Goal: Task Accomplishment & Management: Manage account settings

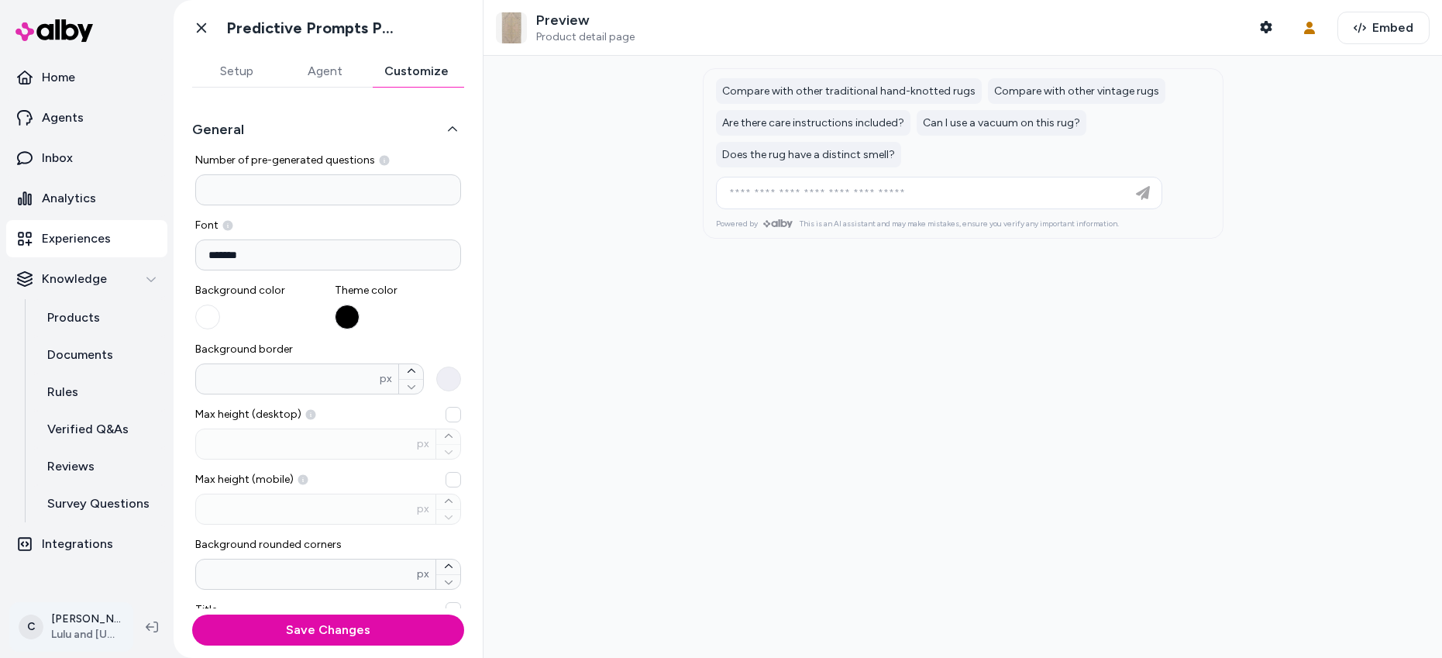
click at [68, 632] on html "**********" at bounding box center [721, 329] width 1442 height 658
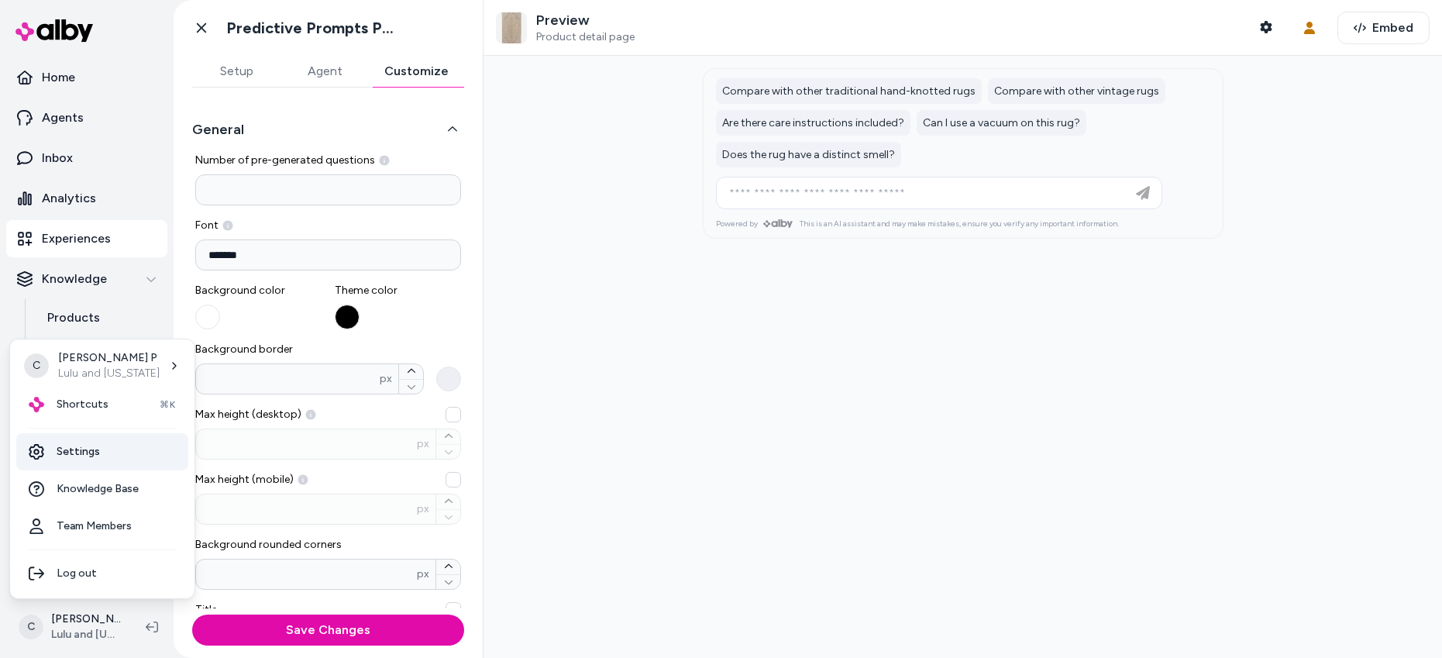
click at [99, 448] on link "Settings" at bounding box center [102, 451] width 172 height 37
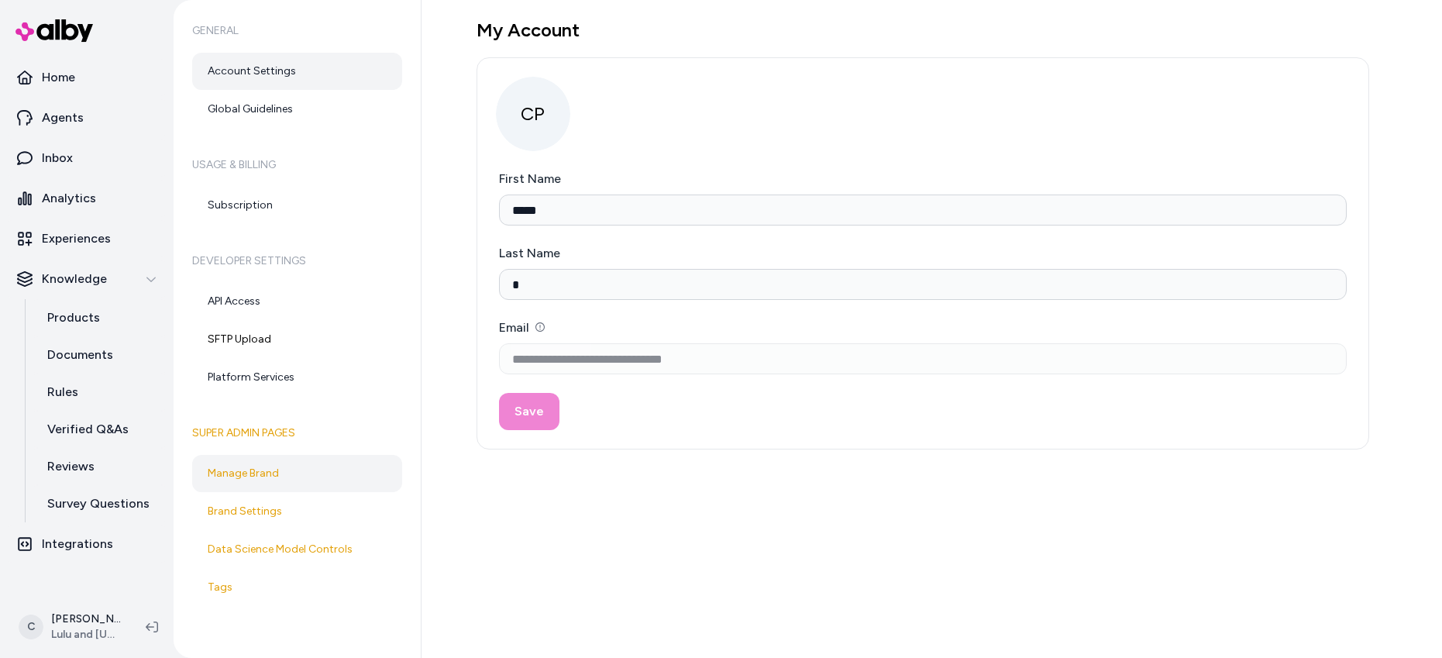
click at [288, 482] on link "Manage Brand" at bounding box center [297, 473] width 210 height 37
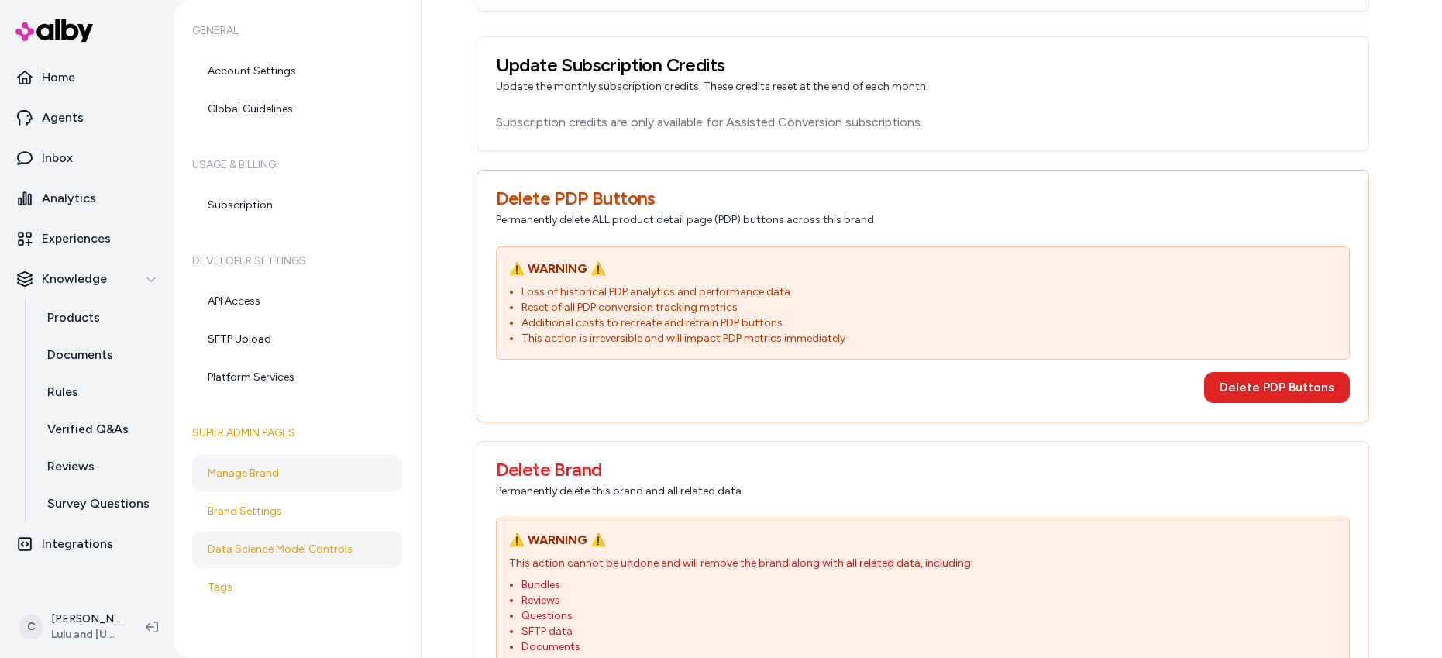
scroll to position [1975, 0]
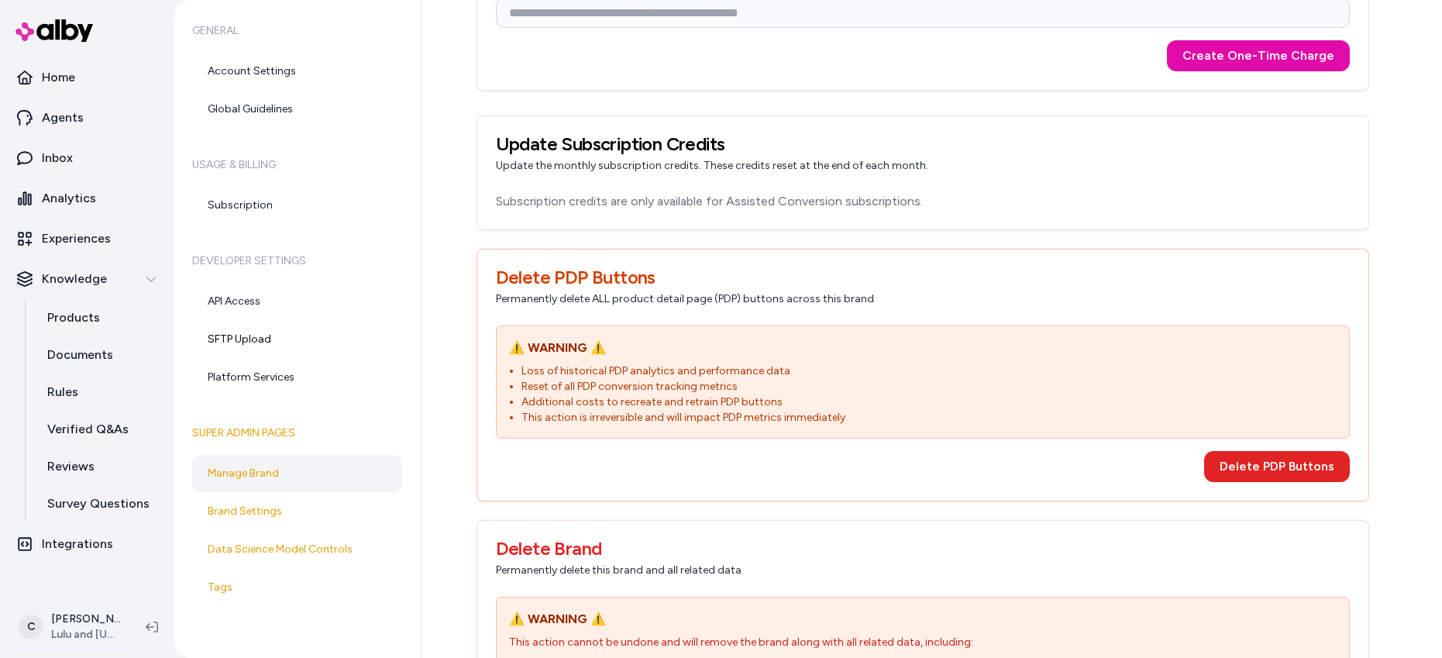
click at [66, 629] on html "**********" at bounding box center [721, 329] width 1442 height 658
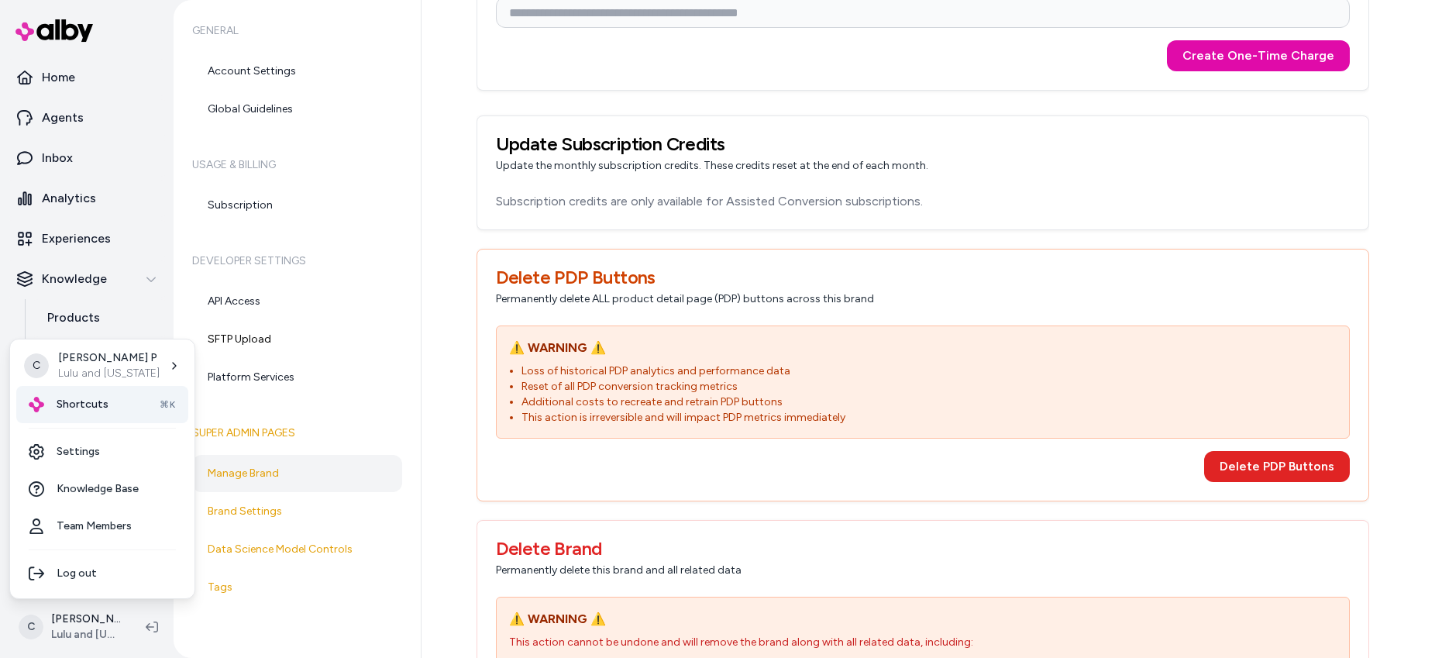
click at [102, 416] on div "Shortcuts ⌘K" at bounding box center [102, 404] width 172 height 37
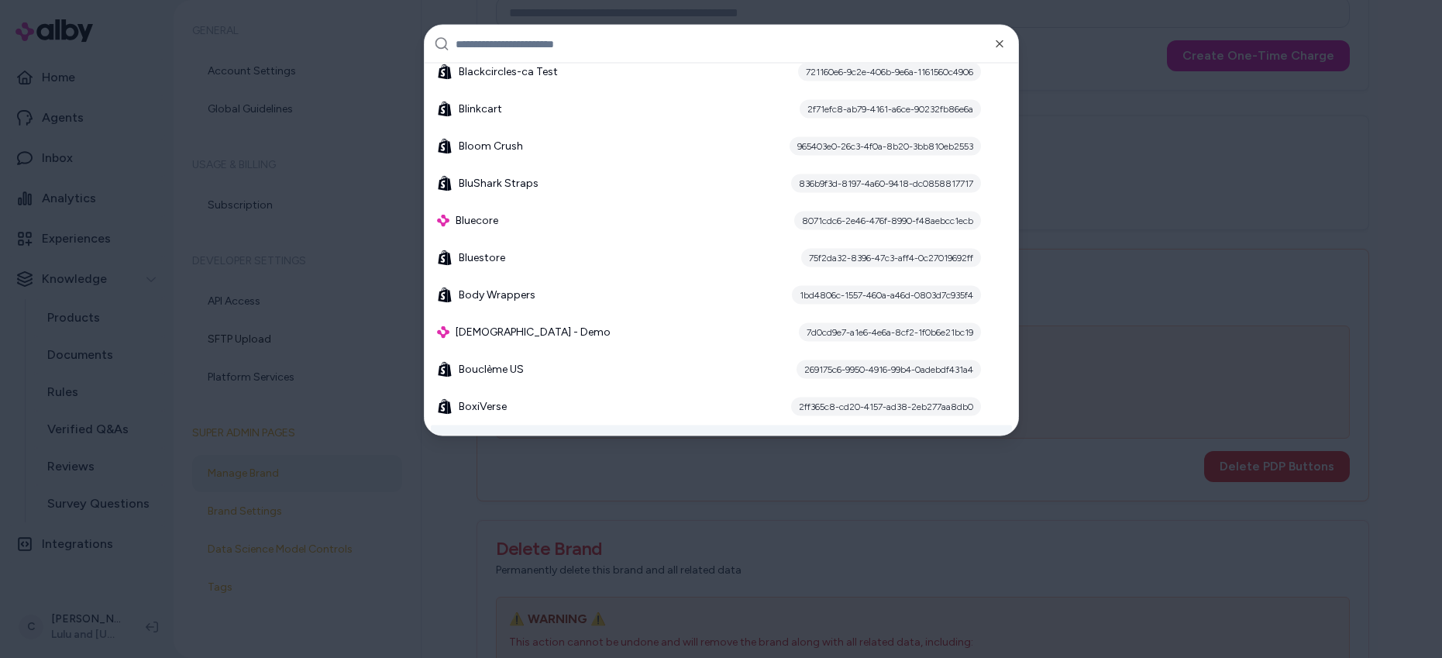
scroll to position [2368, 0]
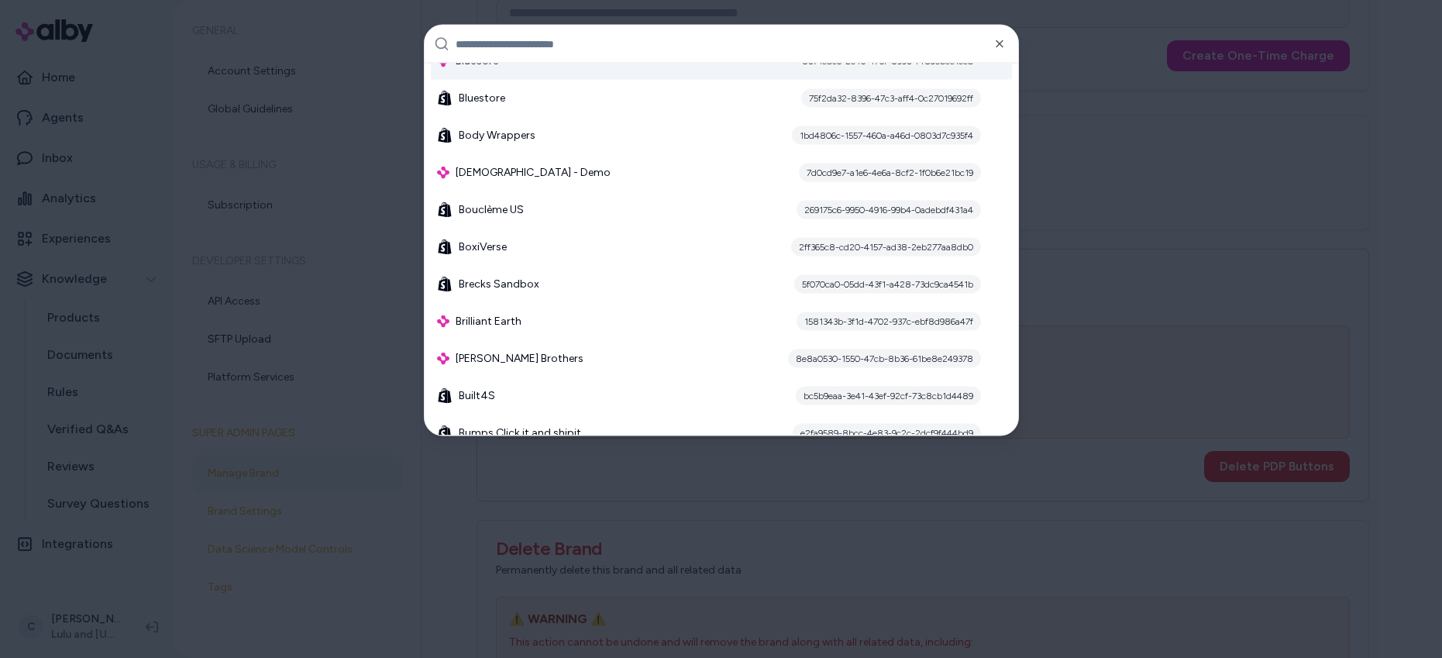
click at [559, 32] on input "text" at bounding box center [732, 44] width 553 height 37
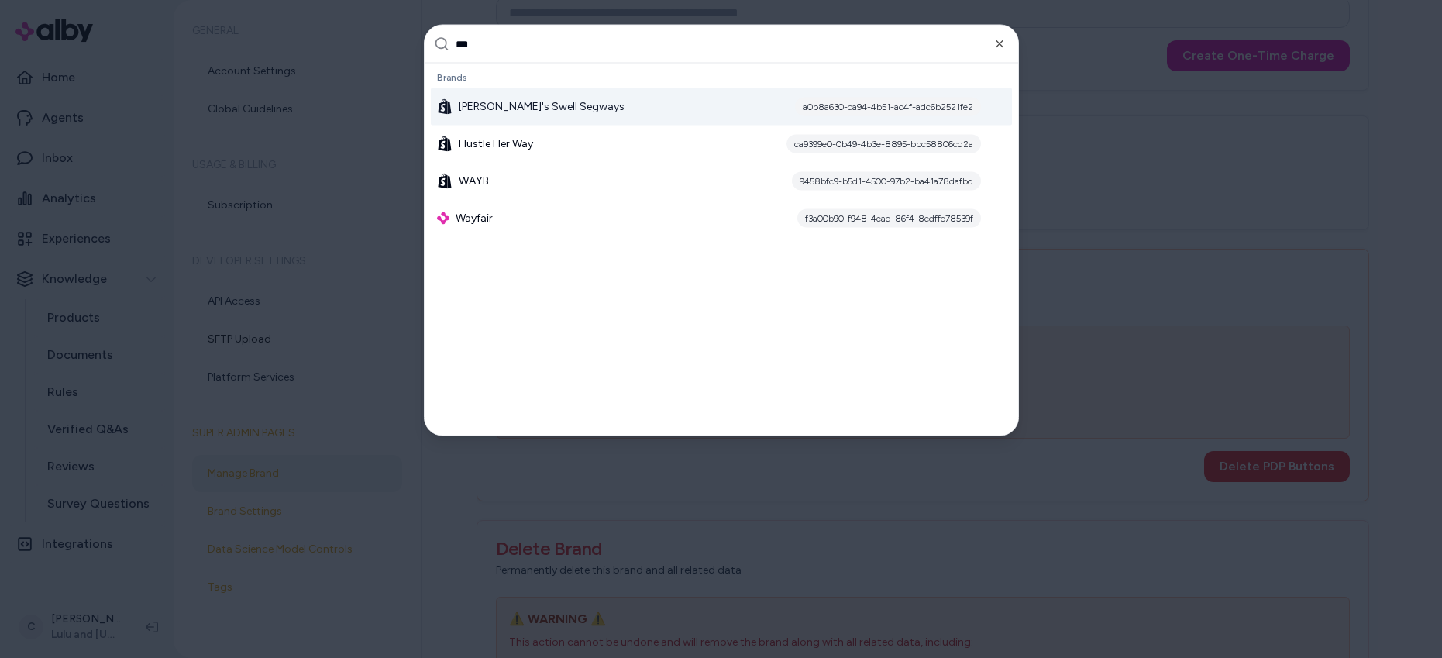
scroll to position [0, 0]
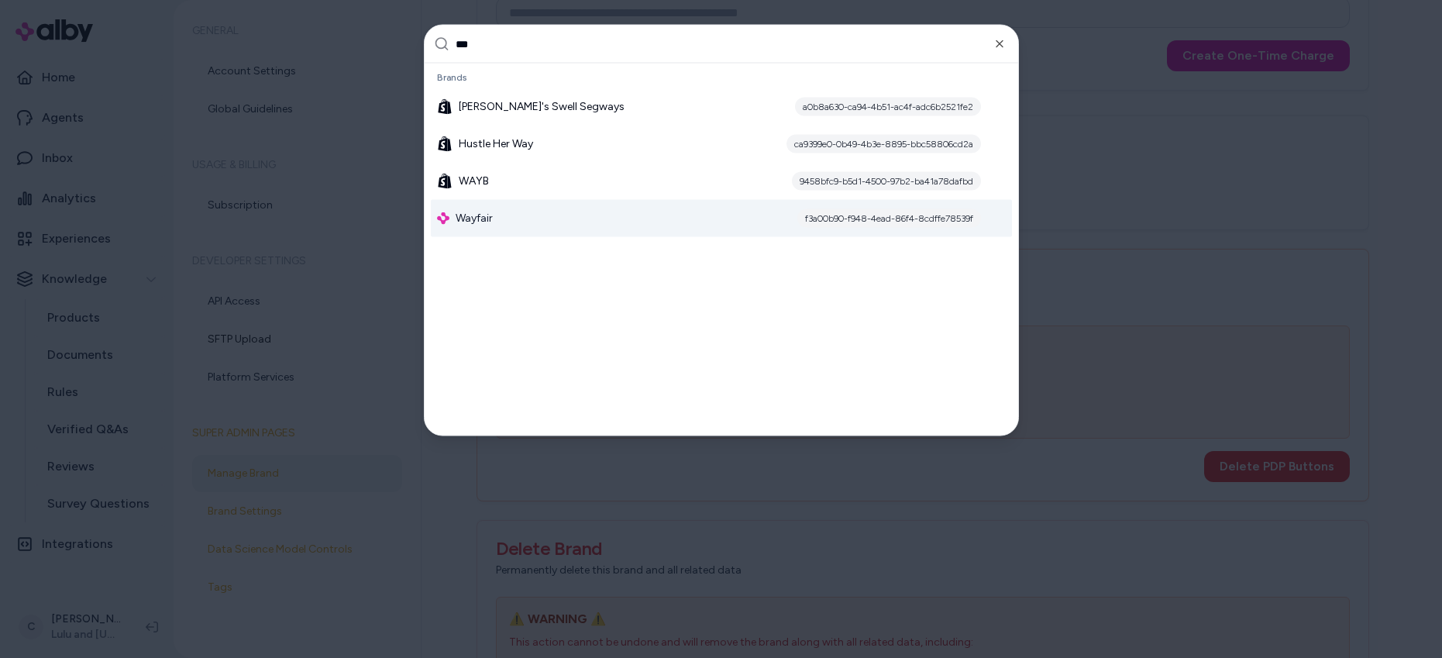
type input "***"
click at [529, 224] on div "Wayfair f3a00b90-f948-4ead-86f4-8cdffe78539f" at bounding box center [721, 218] width 581 height 37
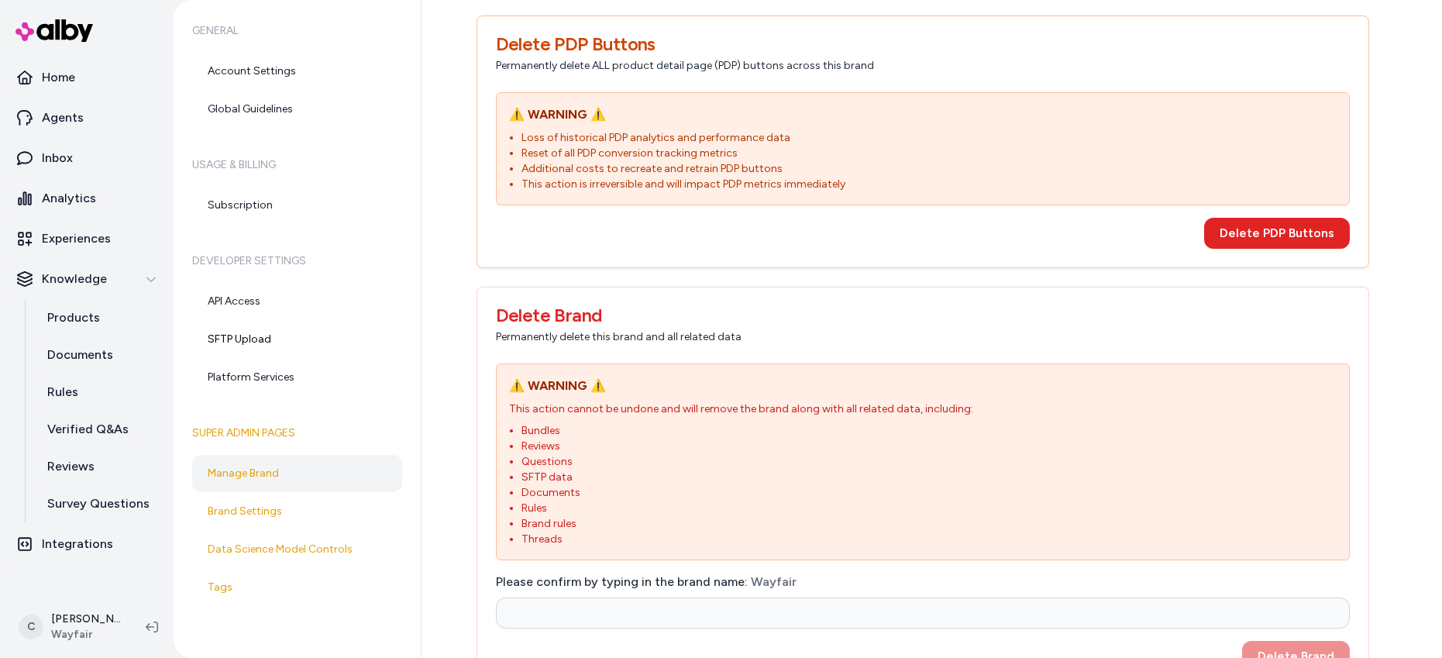
scroll to position [2107, 0]
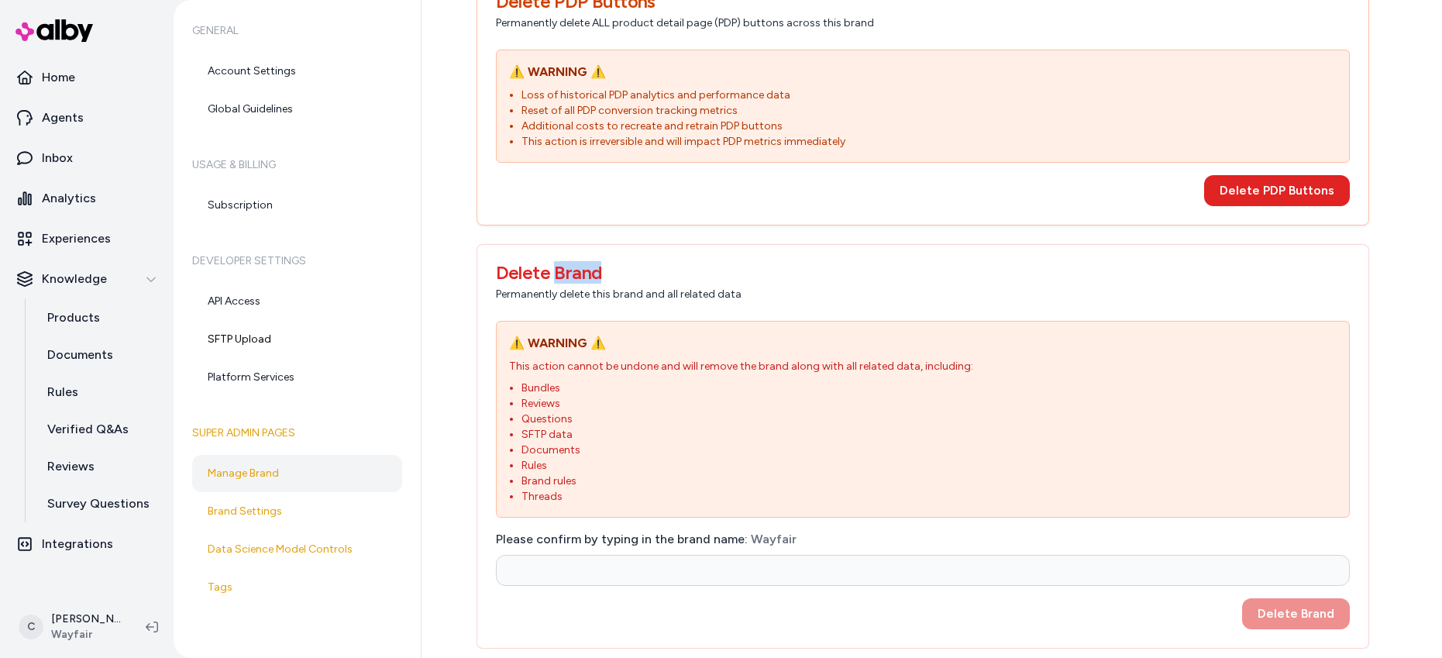
drag, startPoint x: 592, startPoint y: 283, endPoint x: 553, endPoint y: 267, distance: 41.7
click at [551, 265] on h3 "Delete Brand" at bounding box center [923, 272] width 854 height 19
click at [554, 267] on h3 "Delete Brand" at bounding box center [923, 272] width 854 height 19
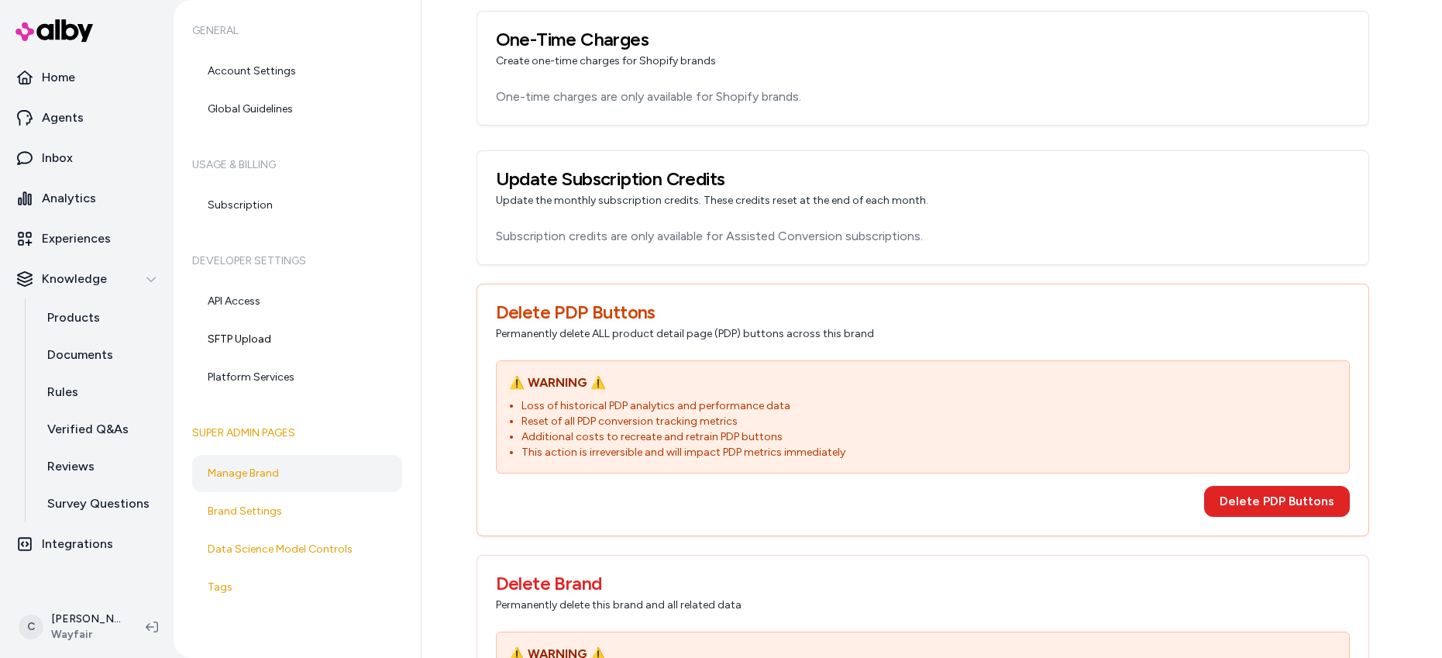
scroll to position [1458, 0]
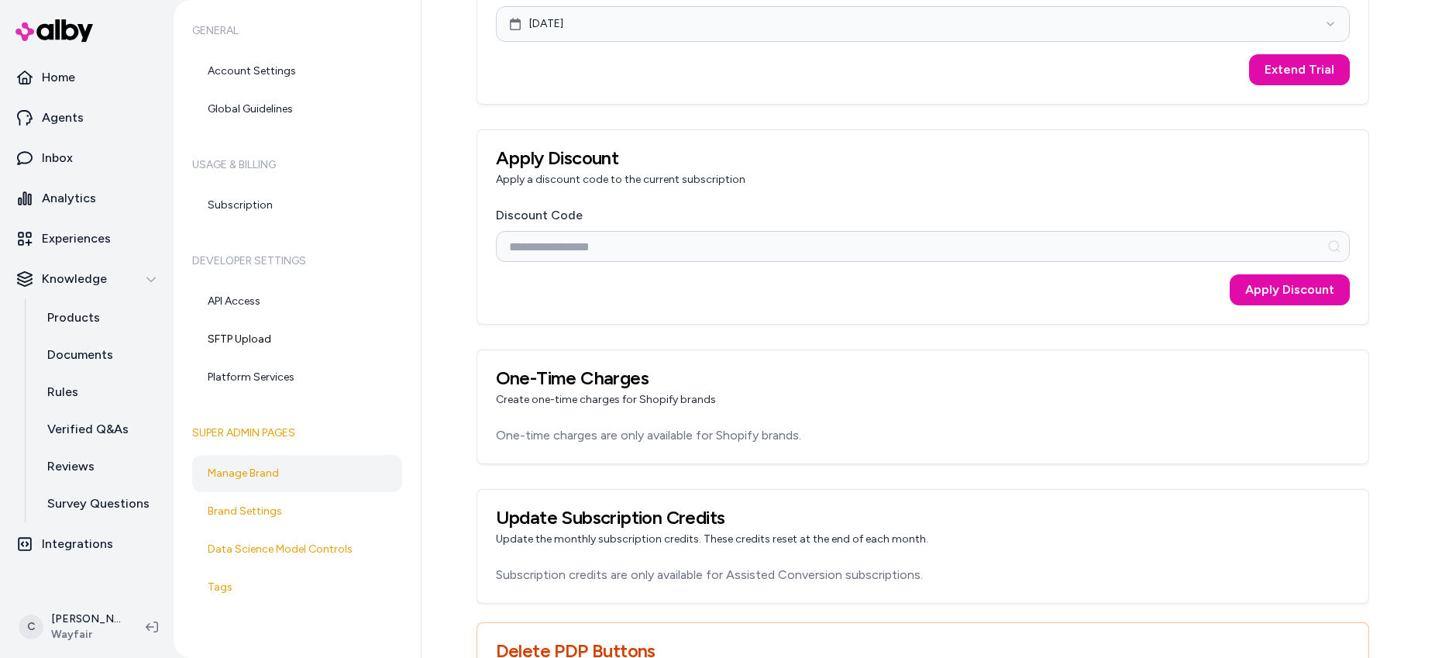
drag, startPoint x: 619, startPoint y: 408, endPoint x: 589, endPoint y: 401, distance: 31.0
click at [594, 408] on div "One-Time Charges Create one-time charges for Shopify brands" at bounding box center [922, 388] width 891 height 76
drag, startPoint x: 594, startPoint y: 398, endPoint x: 670, endPoint y: 408, distance: 77.5
click at [635, 412] on div "One-Time Charges Create one-time charges for Shopify brands" at bounding box center [922, 388] width 891 height 76
drag, startPoint x: 670, startPoint y: 408, endPoint x: 528, endPoint y: 387, distance: 144.2
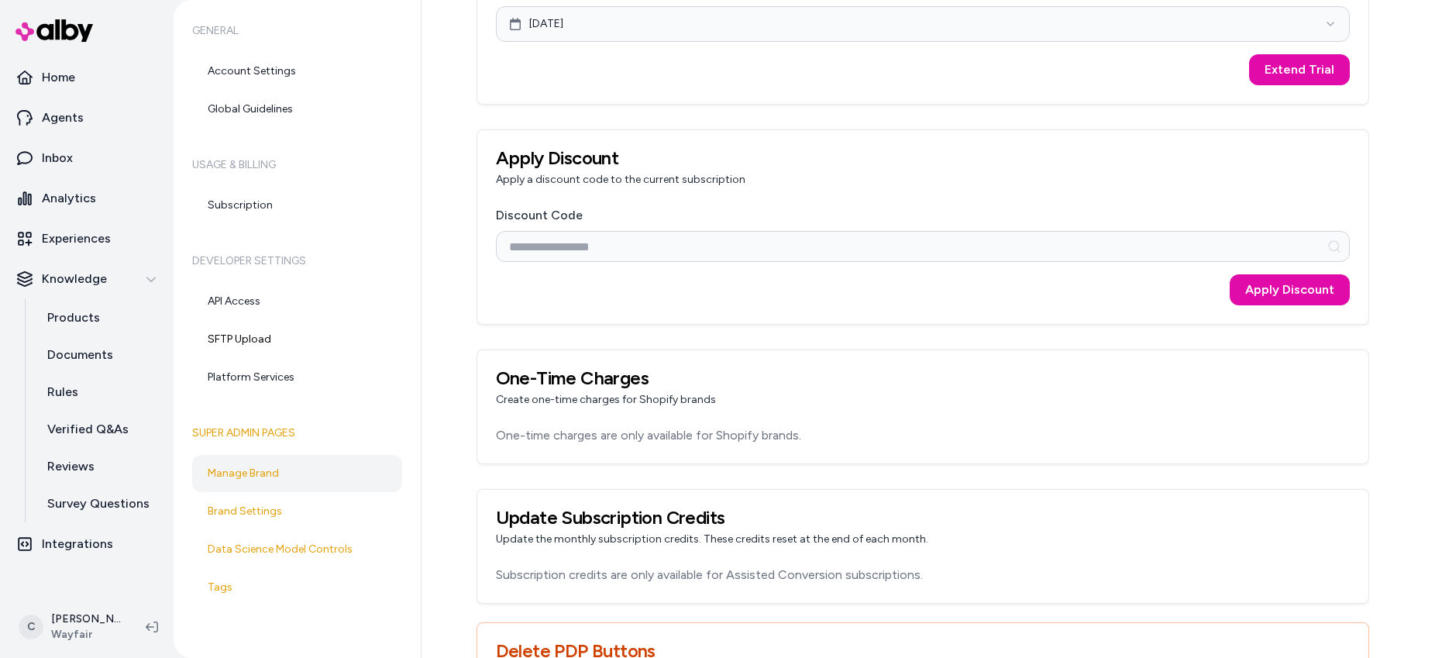
click at [528, 387] on div "One-Time Charges Create one-time charges for Shopify brands" at bounding box center [922, 388] width 891 height 76
drag, startPoint x: 570, startPoint y: 381, endPoint x: 684, endPoint y: 436, distance: 127.2
click at [575, 385] on h3 "One-Time Charges" at bounding box center [923, 378] width 854 height 19
drag, startPoint x: 756, startPoint y: 442, endPoint x: 641, endPoint y: 434, distance: 115.7
click at [641, 434] on div "One-time charges are only available for Shopify brands." at bounding box center [922, 444] width 891 height 37
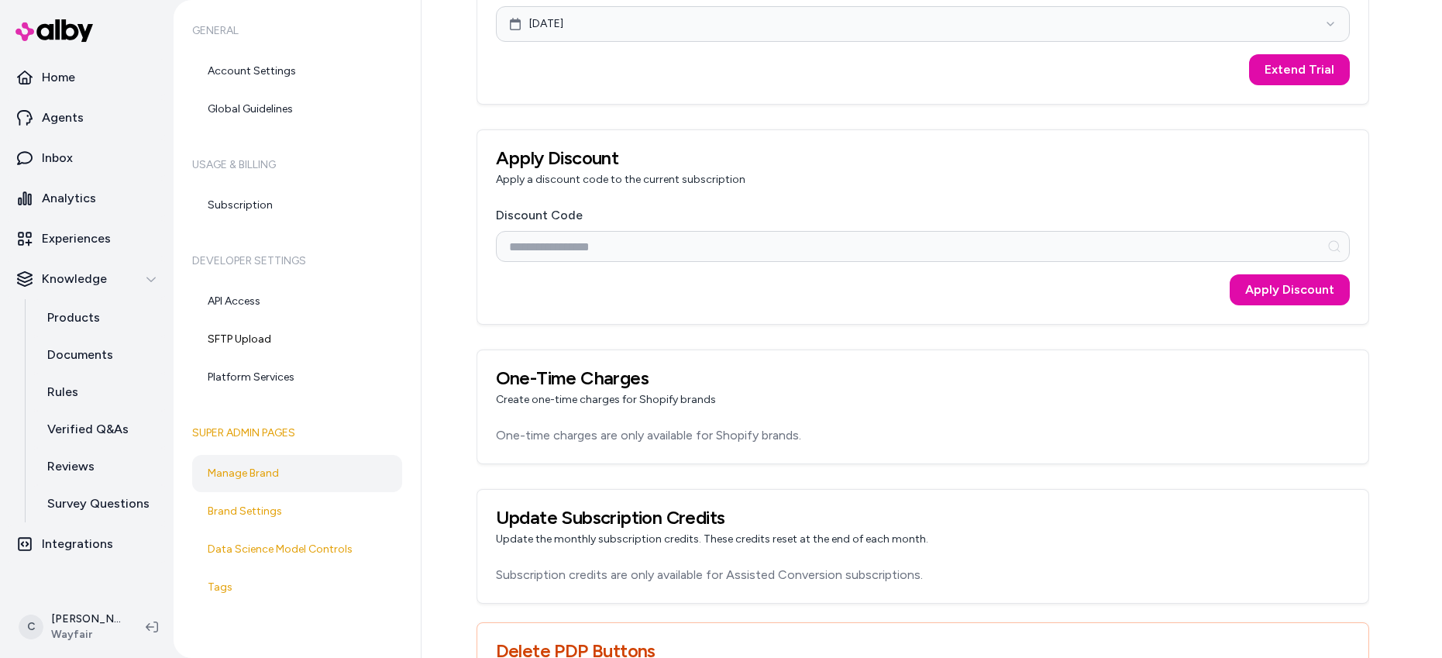
drag, startPoint x: 612, startPoint y: 439, endPoint x: 694, endPoint y: 434, distance: 82.3
click at [612, 439] on p "One-time charges are only available for Shopify brands." at bounding box center [923, 435] width 854 height 19
drag, startPoint x: 666, startPoint y: 455, endPoint x: 526, endPoint y: 459, distance: 140.3
click at [504, 446] on div "One-time charges are only available for Shopify brands." at bounding box center [922, 444] width 891 height 37
click at [585, 551] on div "Update Subscription Credits Update the monthly subscription credits. These cred…" at bounding box center [922, 528] width 891 height 76
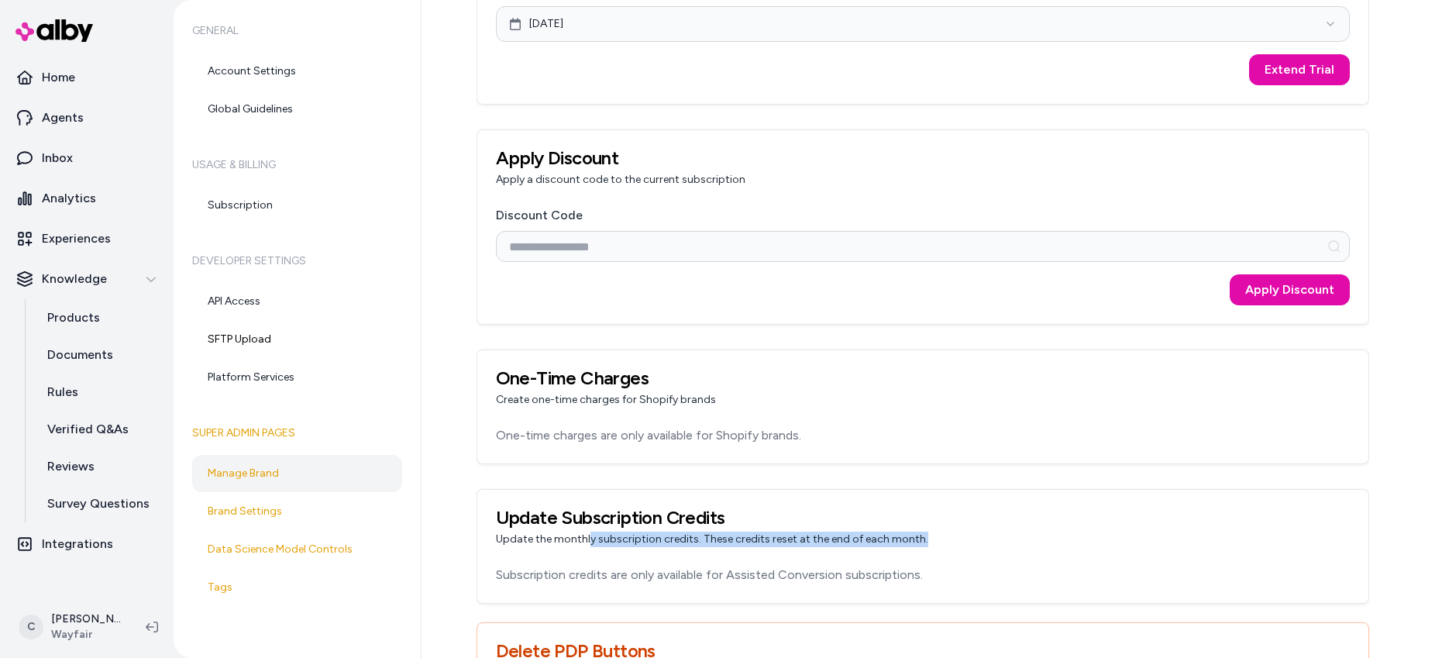
click at [666, 560] on div "Update Subscription Credits Update the monthly subscription credits. These cred…" at bounding box center [922, 528] width 891 height 76
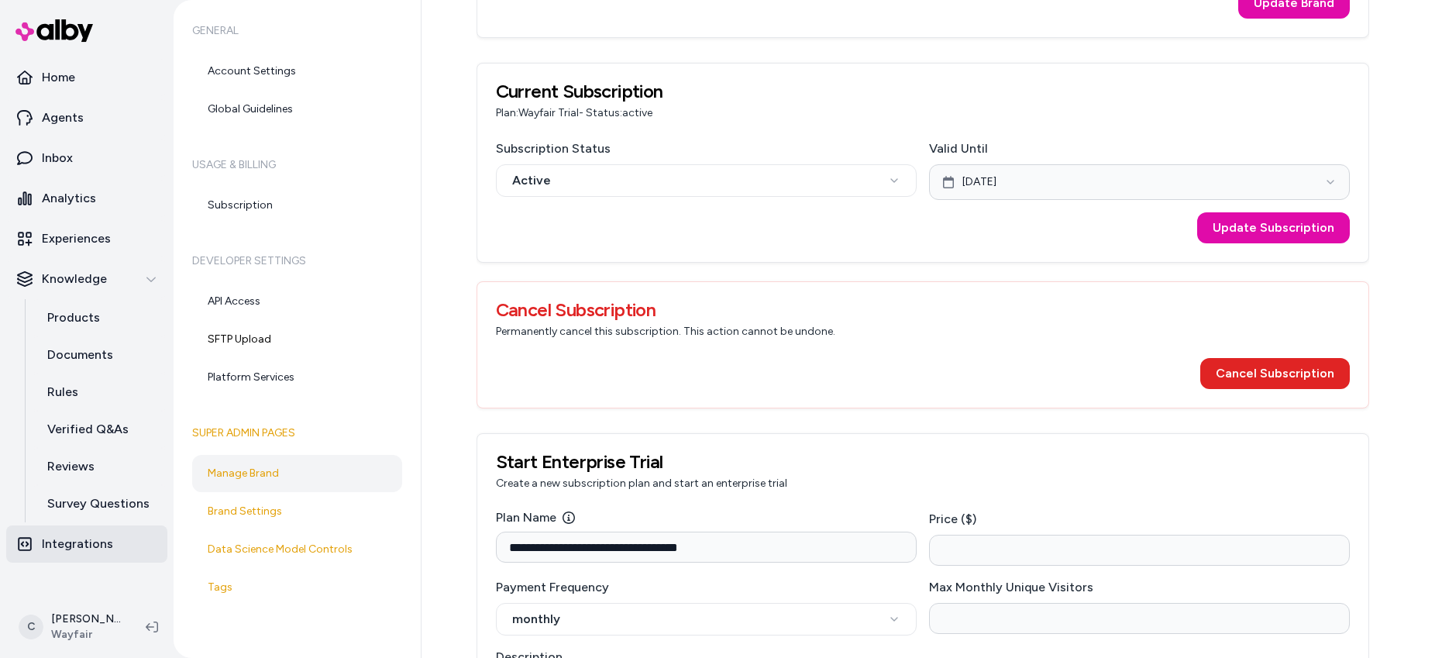
scroll to position [294, 0]
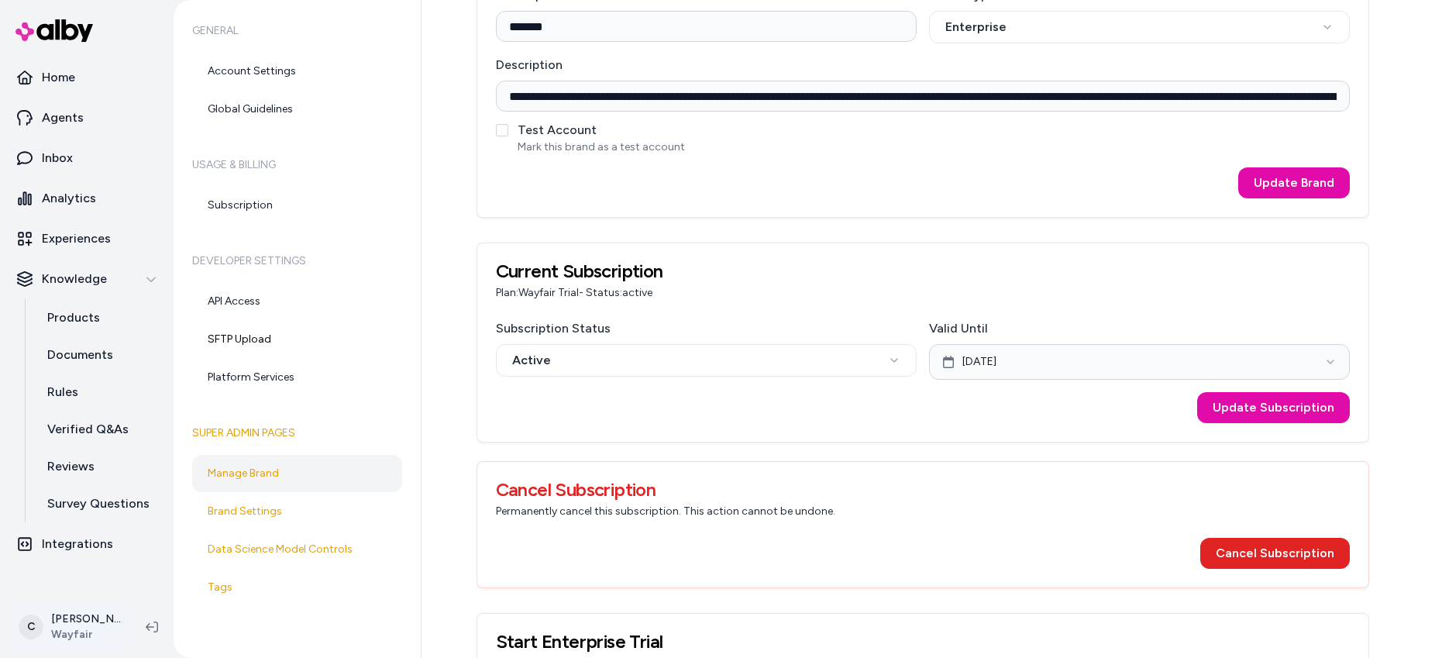
click at [82, 628] on html "**********" at bounding box center [721, 329] width 1442 height 658
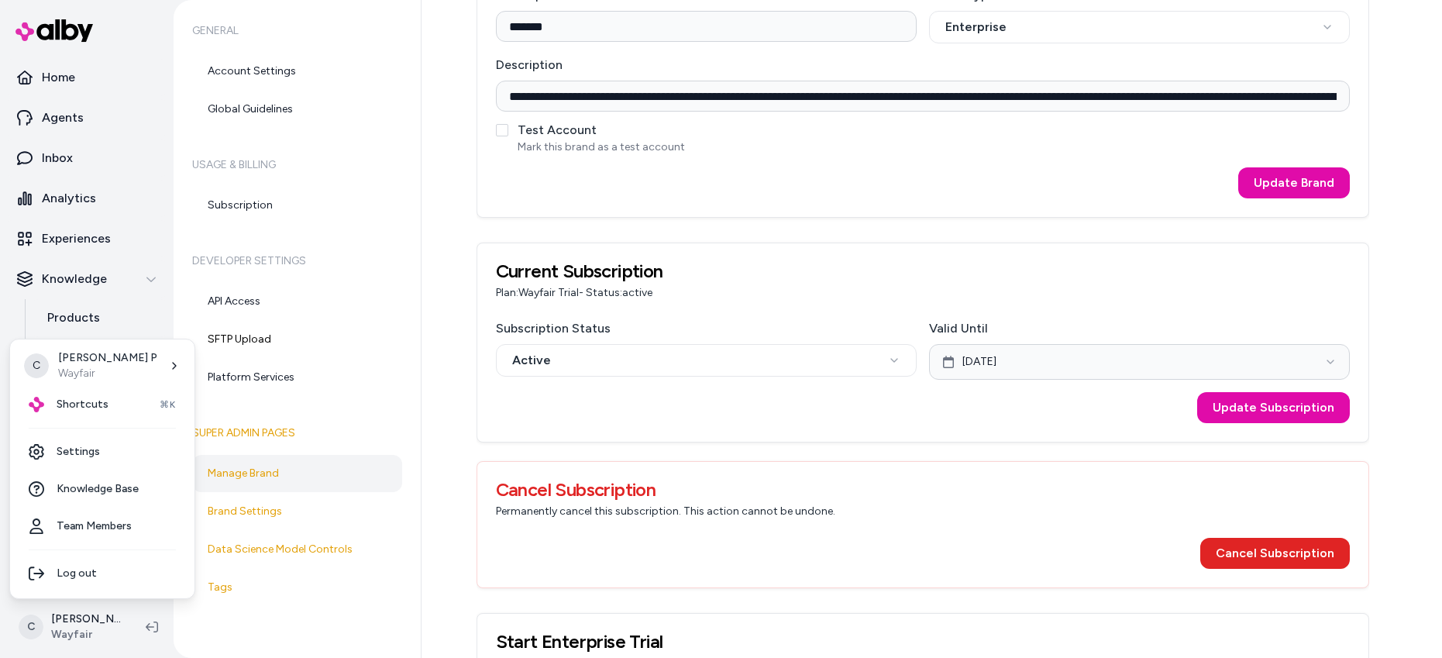
click at [78, 430] on div "C Chris P Wayfair Shortcuts ⌘K Settings Knowledge Base Team Members Log out" at bounding box center [102, 469] width 186 height 260
click at [106, 406] on div "Shortcuts ⌘K" at bounding box center [102, 404] width 172 height 37
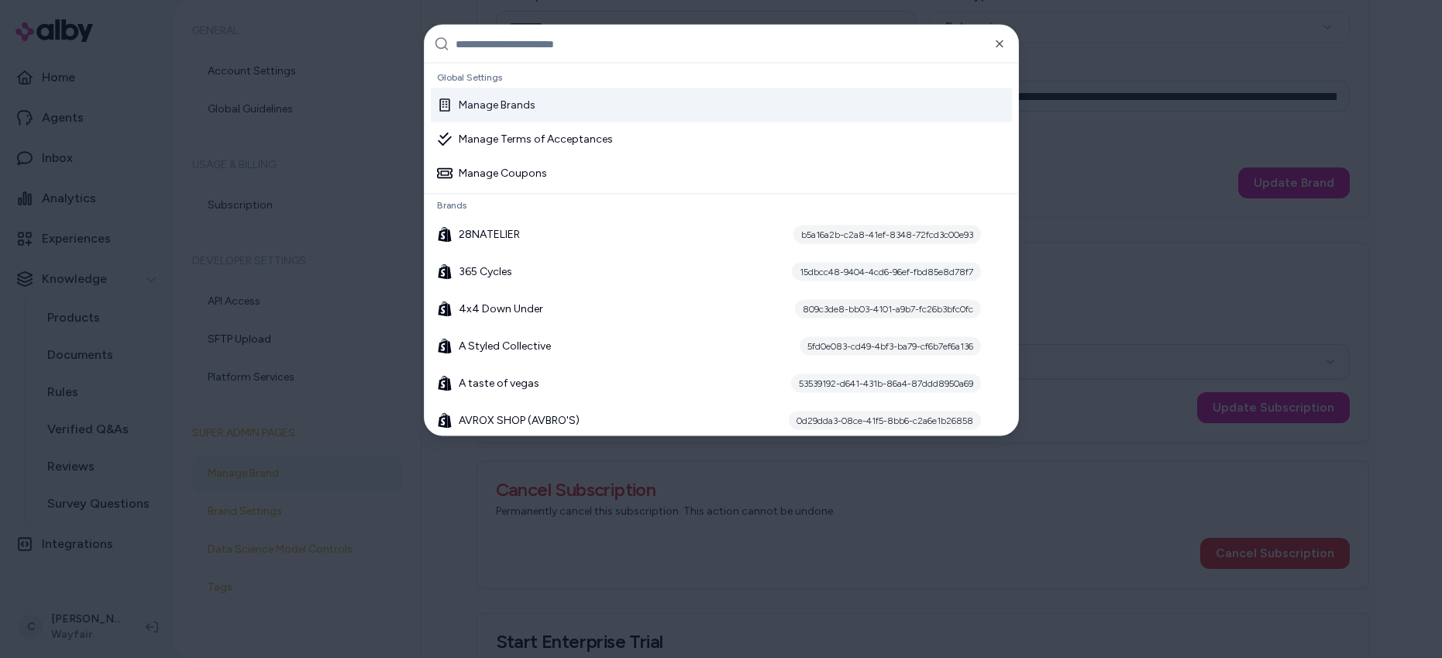
click at [543, 46] on input "text" at bounding box center [732, 44] width 553 height 37
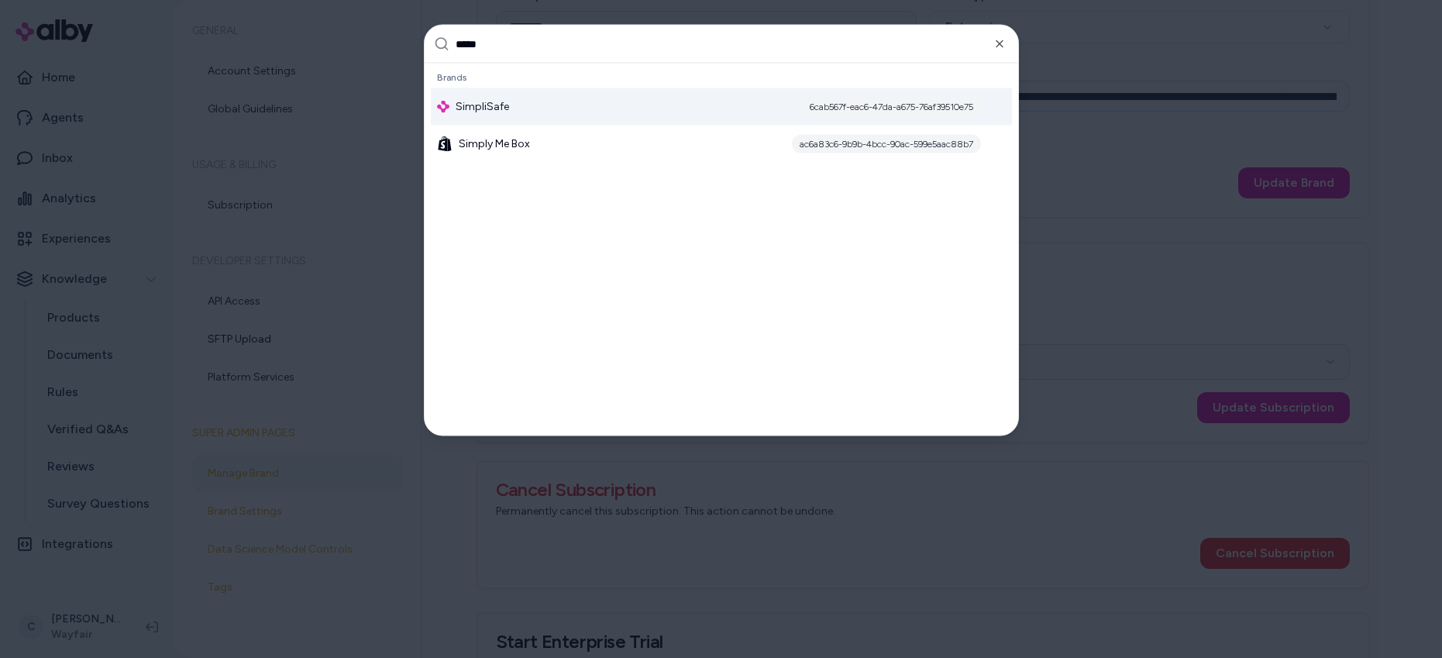
type input "******"
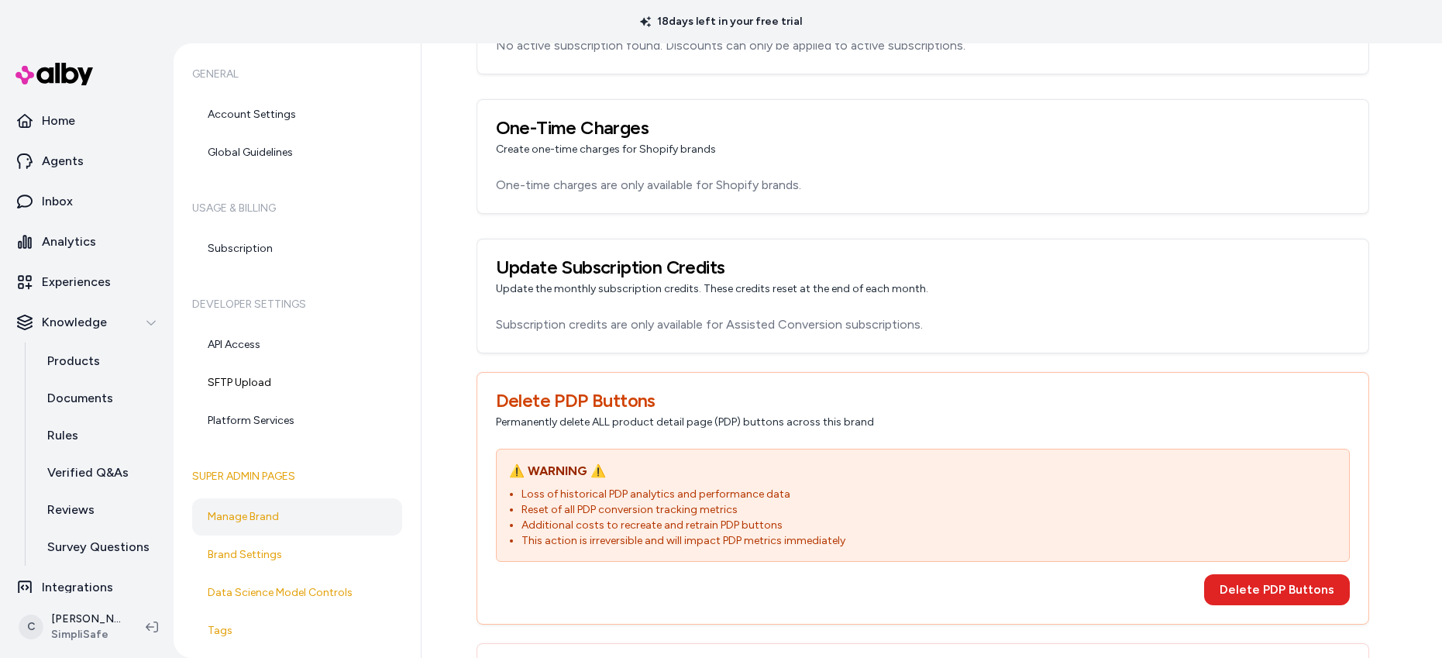
scroll to position [1535, 0]
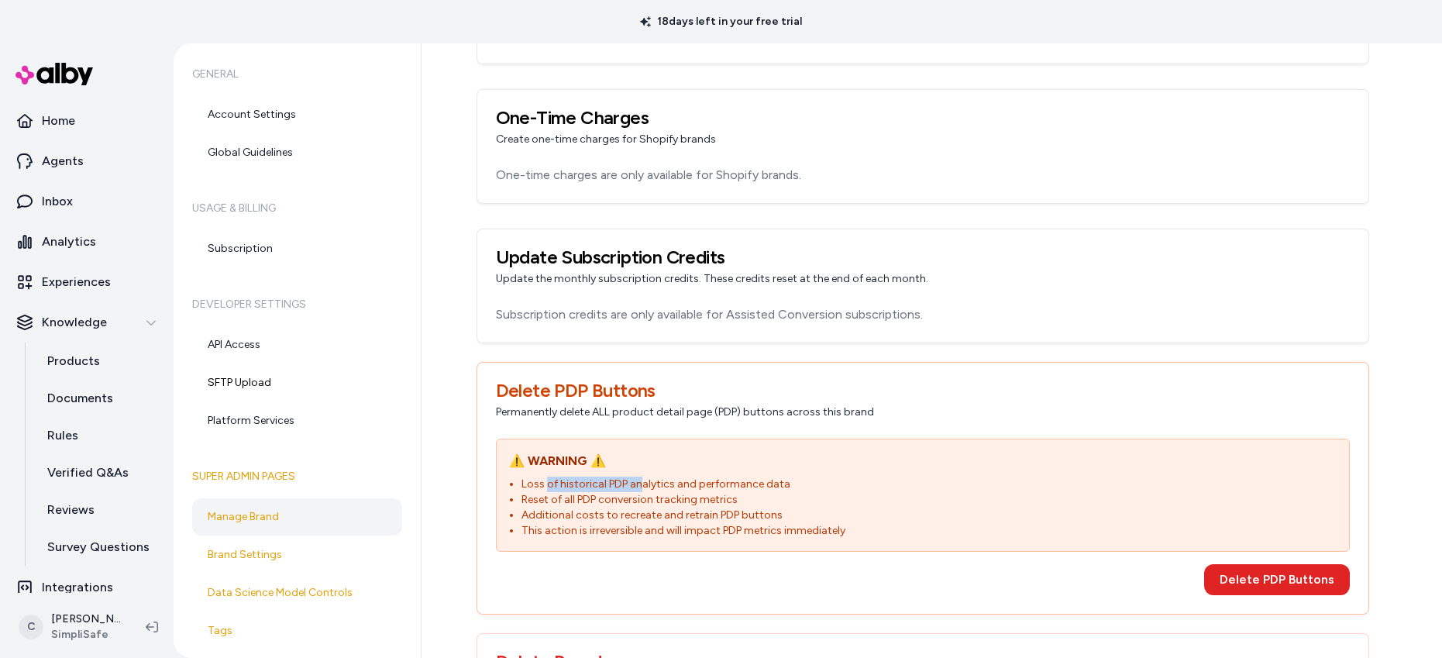
drag, startPoint x: 625, startPoint y: 489, endPoint x: 542, endPoint y: 491, distance: 82.9
click at [542, 491] on li "Loss of historical PDP analytics and performance data" at bounding box center [929, 484] width 815 height 15
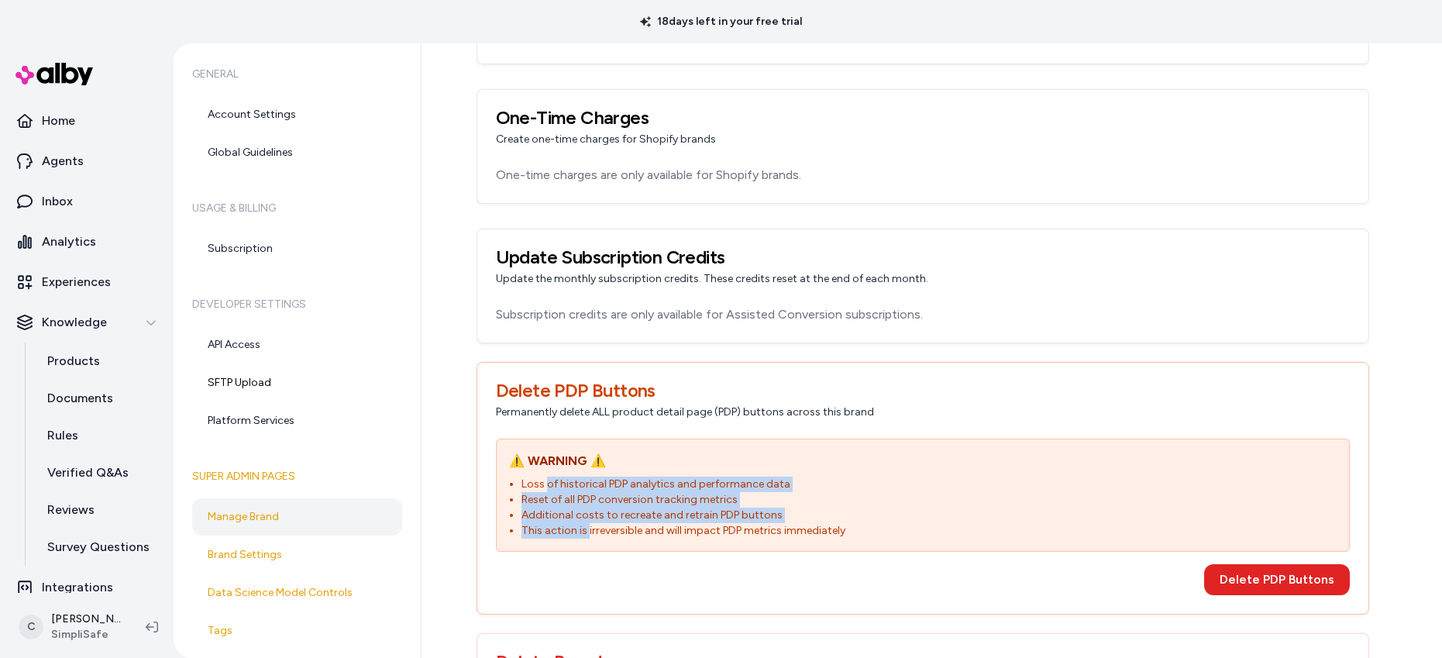
drag, startPoint x: 542, startPoint y: 491, endPoint x: 581, endPoint y: 537, distance: 60.5
click at [581, 537] on ul "Loss of historical PDP analytics and performance data Reset of all PDP conversi…" at bounding box center [923, 508] width 828 height 62
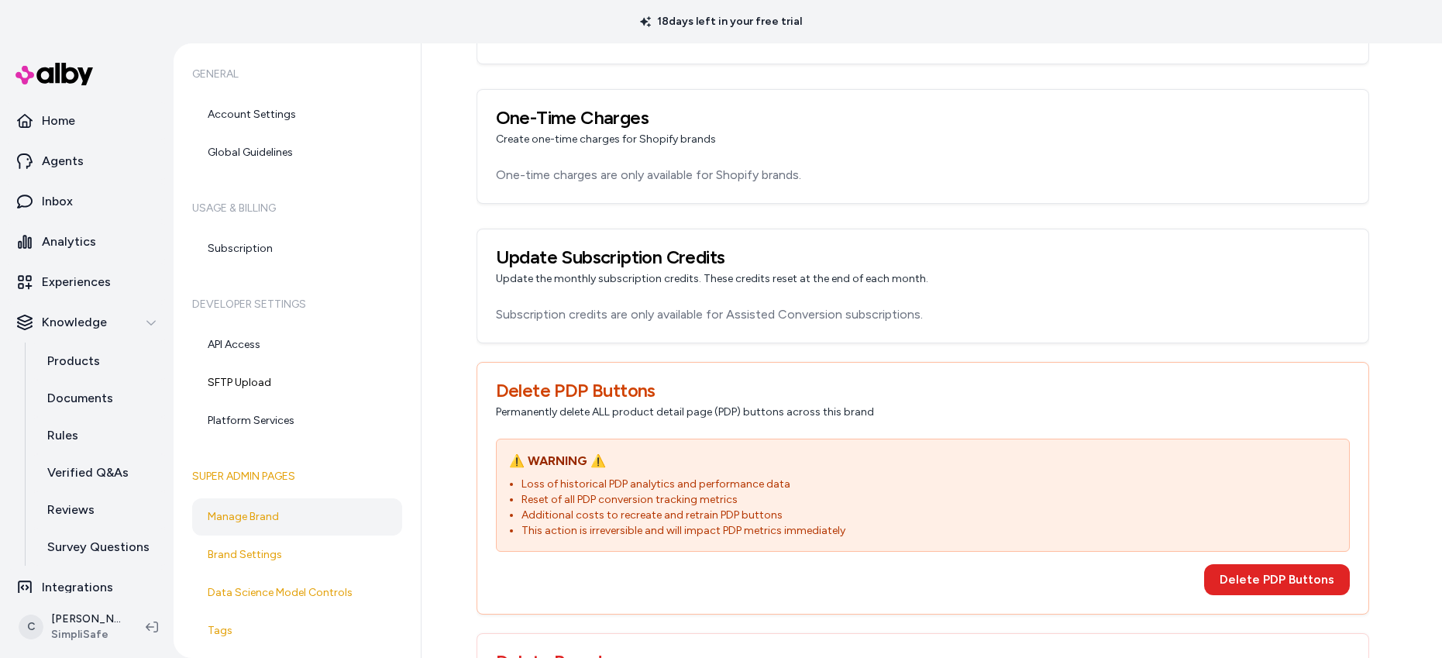
click at [581, 536] on li "This action is irreversible and will impact PDP metrics immediately" at bounding box center [929, 530] width 815 height 15
drag, startPoint x: 795, startPoint y: 525, endPoint x: 656, endPoint y: 516, distance: 139.0
click at [656, 516] on ul "Loss of historical PDP analytics and performance data Reset of all PDP conversi…" at bounding box center [923, 508] width 828 height 62
click at [656, 516] on li "Additional costs to recreate and retrain PDP buttons" at bounding box center [929, 515] width 815 height 15
drag, startPoint x: 563, startPoint y: 509, endPoint x: 644, endPoint y: 527, distance: 82.5
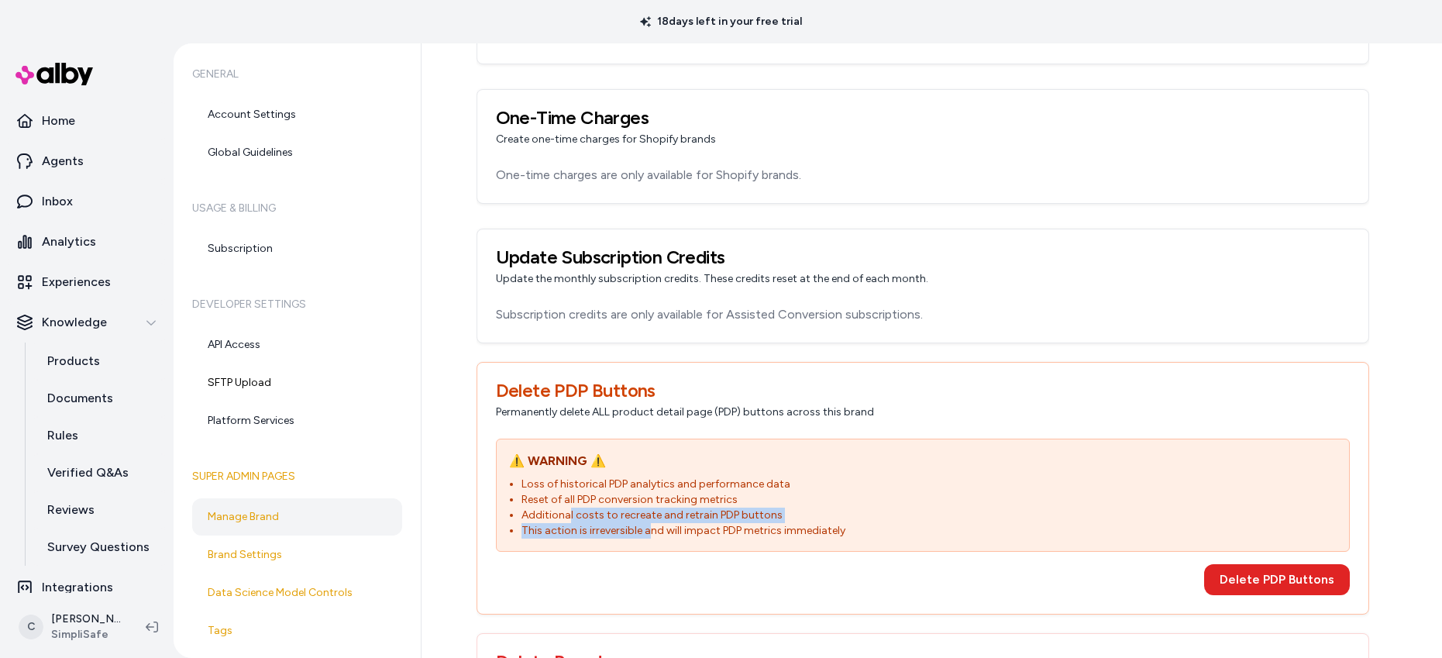
click at [644, 527] on ul "Loss of historical PDP analytics and performance data Reset of all PDP conversi…" at bounding box center [923, 508] width 828 height 62
click at [634, 529] on li "This action is irreversible and will impact PDP metrics immediately" at bounding box center [929, 530] width 815 height 15
click at [604, 521] on li "Additional costs to recreate and retrain PDP buttons" at bounding box center [929, 515] width 815 height 15
drag, startPoint x: 536, startPoint y: 529, endPoint x: 801, endPoint y: 529, distance: 264.3
click at [746, 533] on li "This action is irreversible and will impact PDP metrics immediately" at bounding box center [929, 530] width 815 height 15
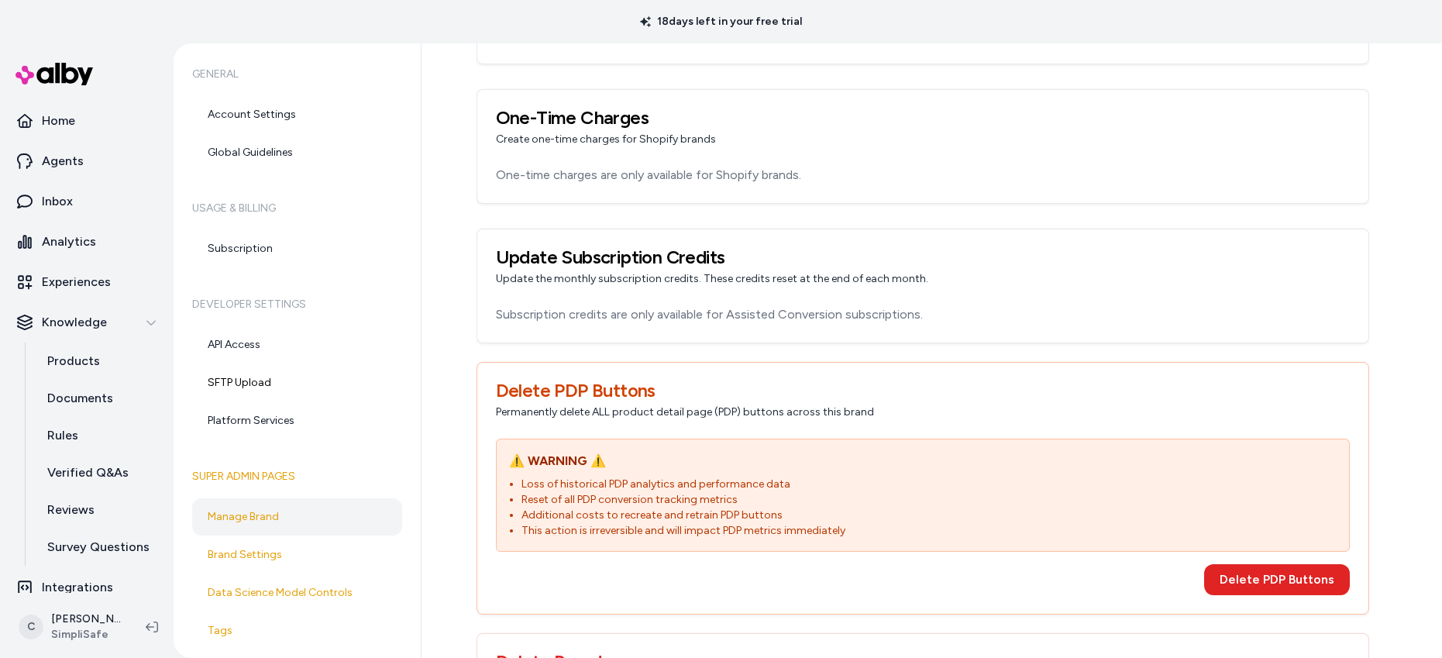
click at [801, 529] on li "This action is irreversible and will impact PDP metrics immediately" at bounding box center [929, 530] width 815 height 15
drag, startPoint x: 808, startPoint y: 532, endPoint x: 561, endPoint y: 535, distance: 247.2
click at [561, 535] on li "This action is irreversible and will impact PDP metrics immediately" at bounding box center [929, 530] width 815 height 15
click at [560, 535] on li "This action is irreversible and will impact PDP metrics immediately" at bounding box center [929, 530] width 815 height 15
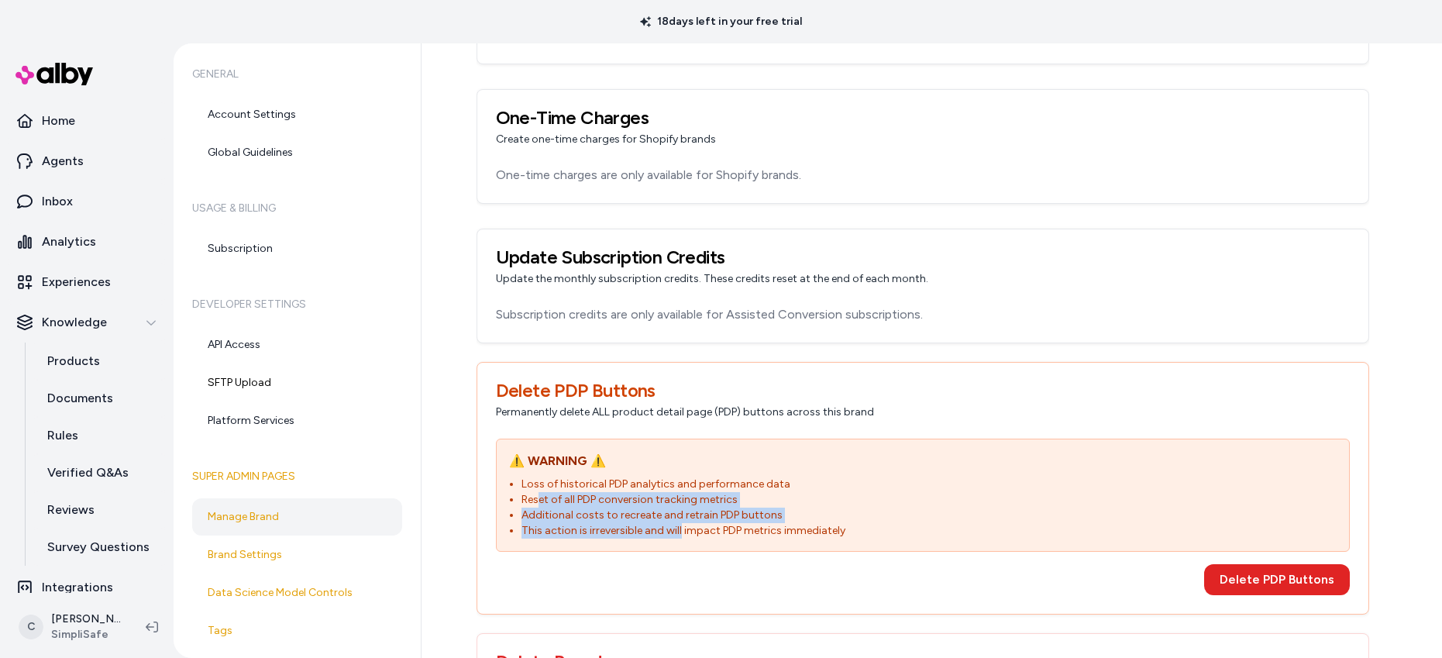
drag, startPoint x: 590, startPoint y: 518, endPoint x: 704, endPoint y: 514, distance: 114.0
click at [684, 522] on ul "Loss of historical PDP analytics and performance data Reset of all PDP conversi…" at bounding box center [923, 508] width 828 height 62
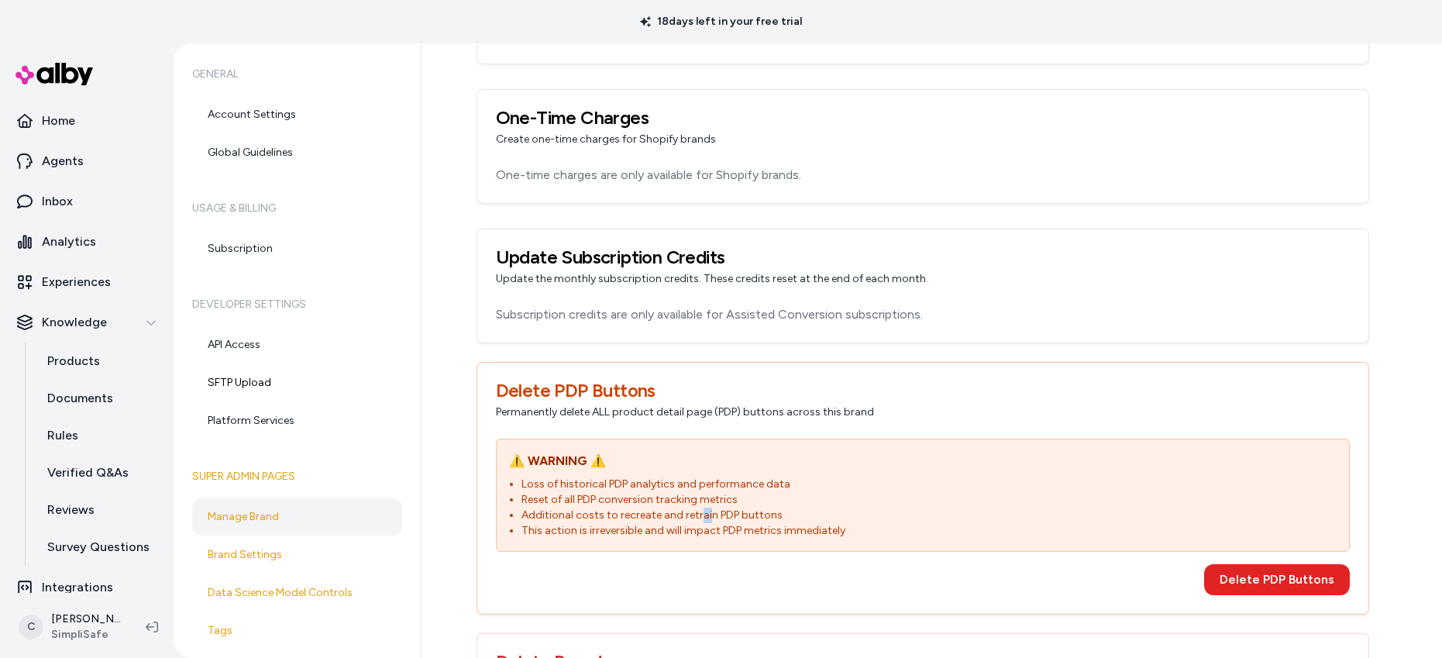
click at [690, 517] on li "Additional costs to recreate and retrain PDP buttons" at bounding box center [929, 515] width 815 height 15
click at [570, 491] on ul "Loss of historical PDP analytics and performance data Reset of all PDP conversi…" at bounding box center [923, 508] width 828 height 62
click at [556, 495] on li "Reset of all PDP conversion tracking metrics" at bounding box center [929, 499] width 815 height 15
drag, startPoint x: 556, startPoint y: 499, endPoint x: 646, endPoint y: 505, distance: 90.8
click at [646, 505] on li "Reset of all PDP conversion tracking metrics" at bounding box center [929, 499] width 815 height 15
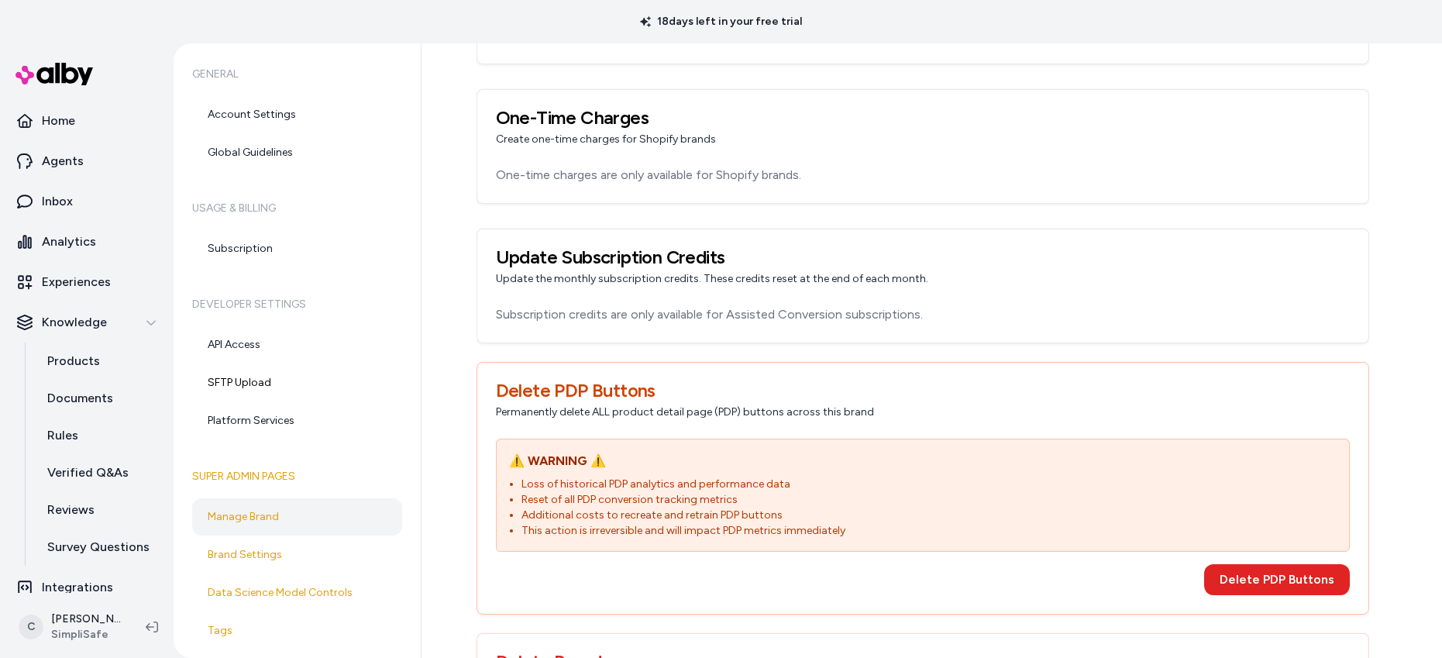
click at [671, 505] on li "Reset of all PDP conversion tracking metrics" at bounding box center [929, 499] width 815 height 15
drag, startPoint x: 678, startPoint y: 504, endPoint x: 549, endPoint y: 505, distance: 128.6
click at [549, 505] on li "Reset of all PDP conversion tracking metrics" at bounding box center [929, 499] width 815 height 15
click at [547, 511] on ul "Loss of historical PDP analytics and performance data Reset of all PDP conversi…" at bounding box center [923, 508] width 828 height 62
click at [735, 475] on div "⚠️ WARNING ⚠️ Loss of historical PDP analytics and performance data Reset of al…" at bounding box center [923, 495] width 854 height 113
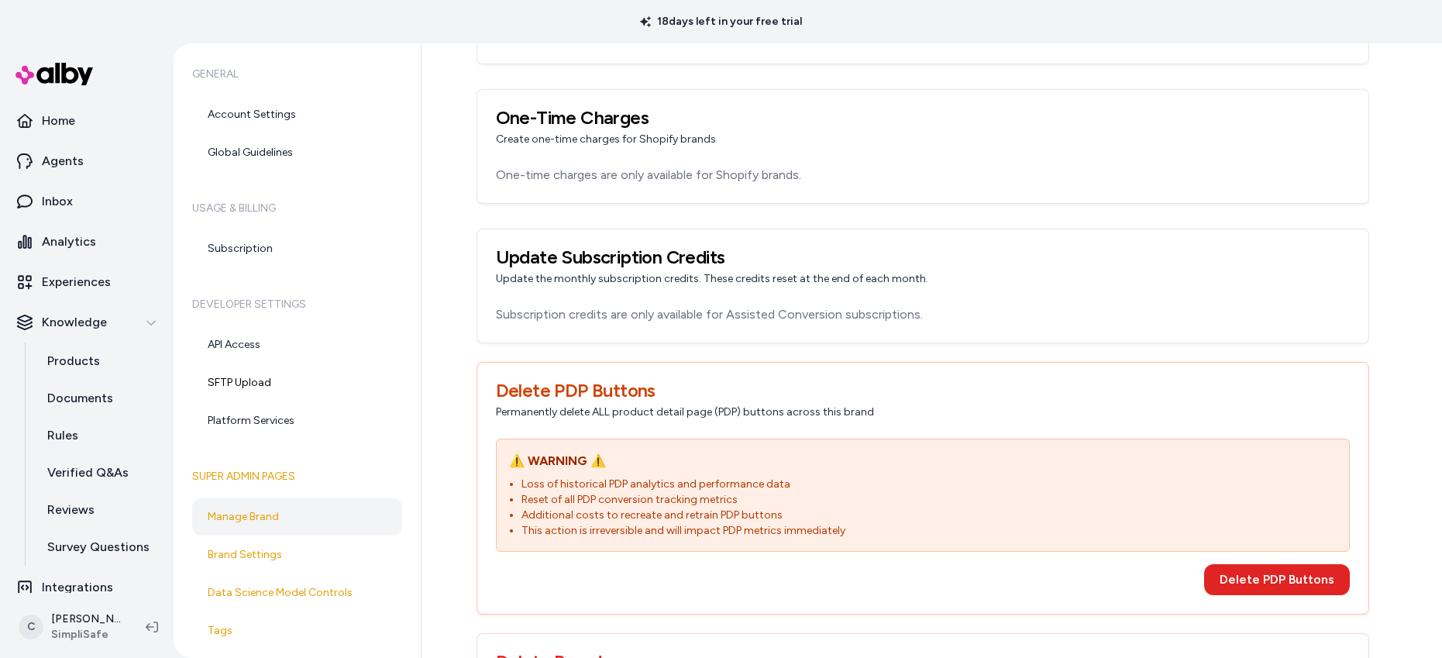
drag, startPoint x: 724, startPoint y: 498, endPoint x: 728, endPoint y: 505, distance: 8.0
click at [724, 498] on li "Reset of all PDP conversion tracking metrics" at bounding box center [929, 499] width 815 height 15
drag, startPoint x: 607, startPoint y: 463, endPoint x: 714, endPoint y: 519, distance: 120.6
click at [608, 467] on p "⚠️ WARNING ⚠️" at bounding box center [923, 461] width 828 height 19
drag, startPoint x: 701, startPoint y: 546, endPoint x: 663, endPoint y: 517, distance: 47.6
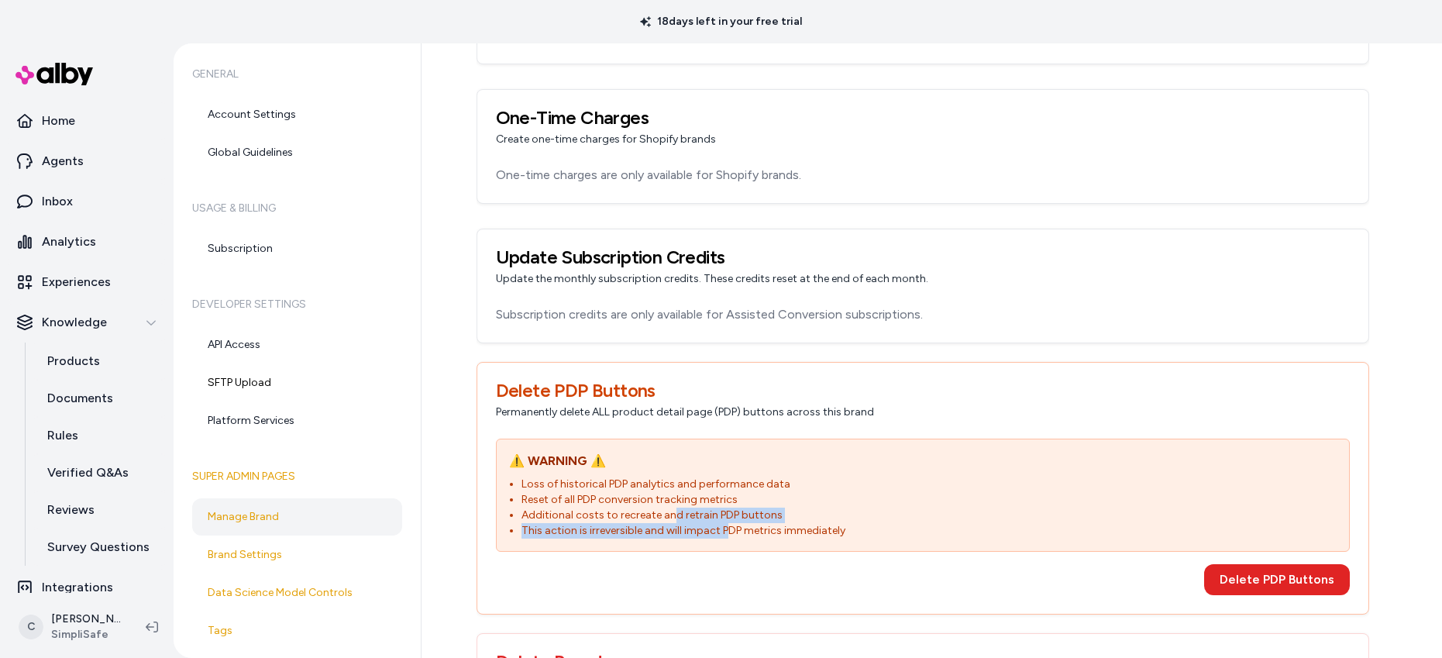
click at [664, 520] on ul "Loss of historical PDP analytics and performance data Reset of all PDP conversi…" at bounding box center [923, 508] width 828 height 62
click at [663, 517] on li "Additional costs to recreate and retrain PDP buttons" at bounding box center [929, 515] width 815 height 15
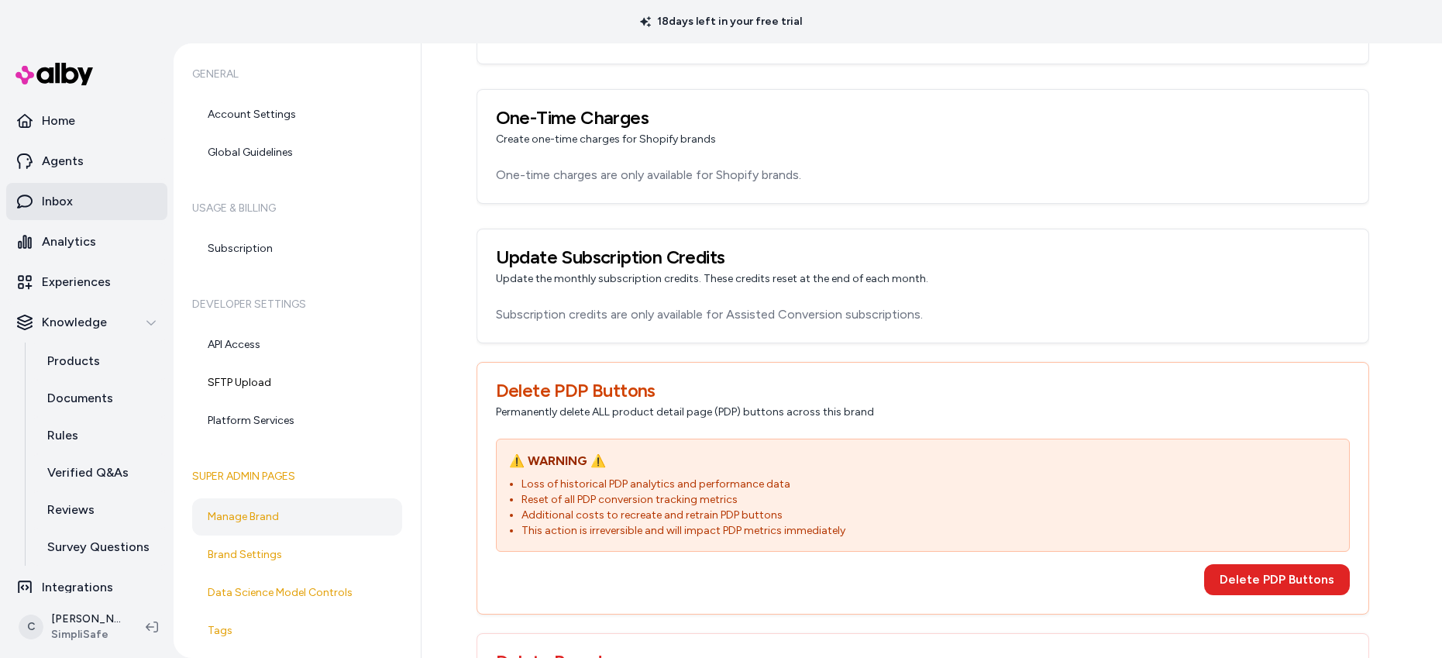
scroll to position [1924, 0]
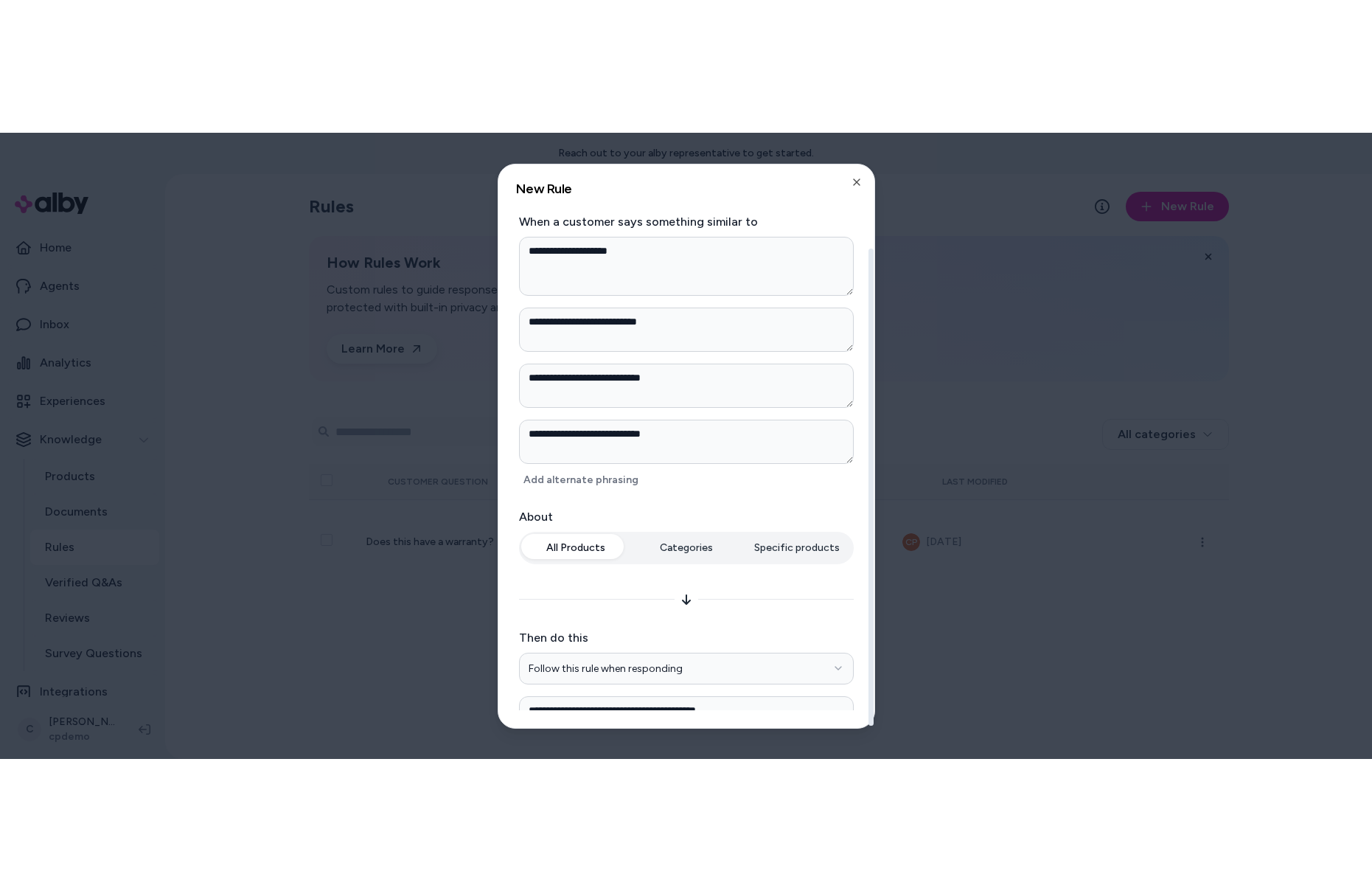
scroll to position [92, 0]
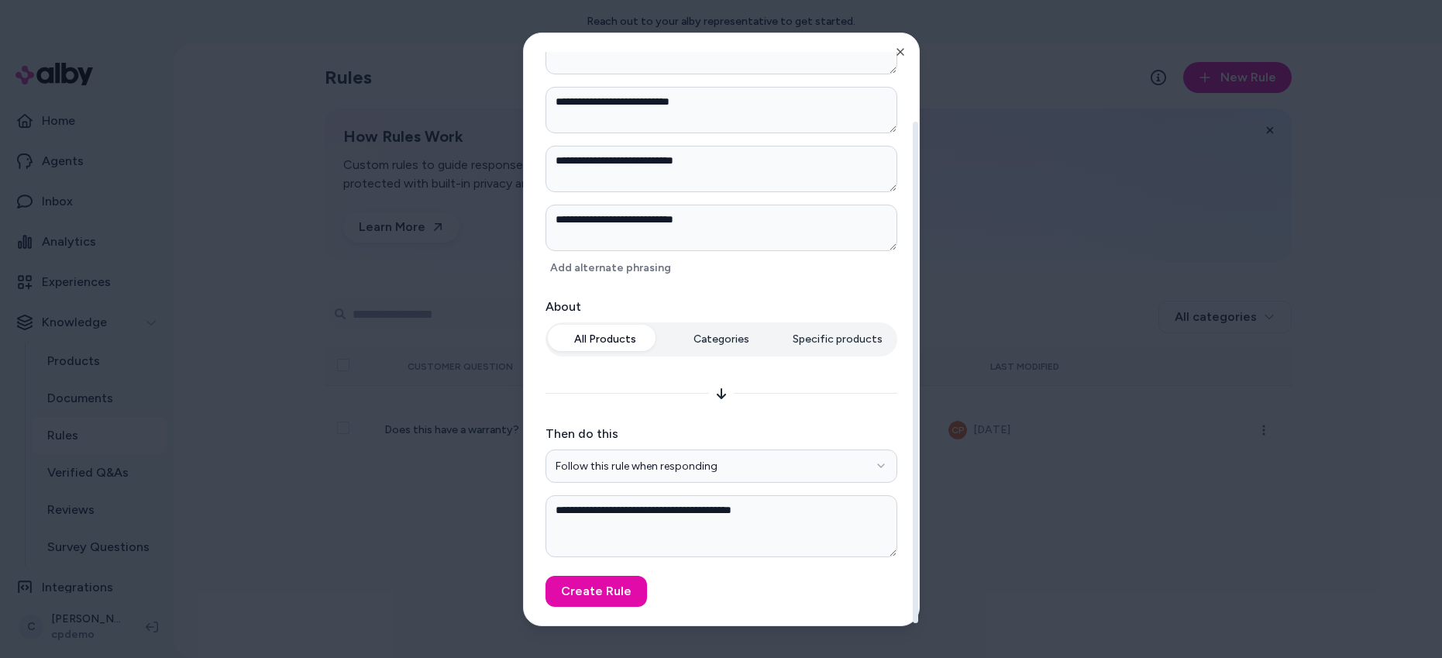
click at [803, 519] on textarea "**********" at bounding box center [722, 526] width 352 height 62
click at [804, 512] on textarea "**********" at bounding box center [722, 526] width 352 height 62
drag, startPoint x: 798, startPoint y: 525, endPoint x: 791, endPoint y: 521, distance: 8.4
click at [798, 525] on textarea "**********" at bounding box center [722, 526] width 352 height 62
type textarea "*"
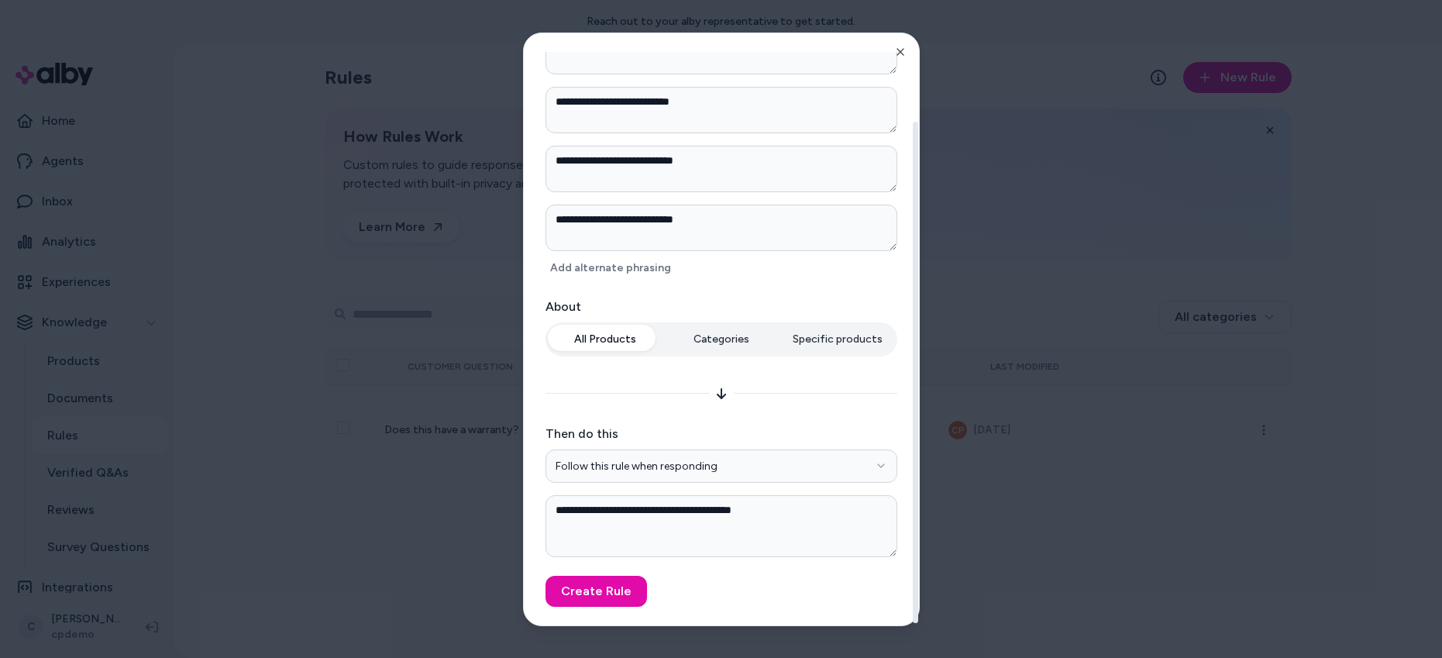
click at [495, 580] on div at bounding box center [721, 329] width 1442 height 658
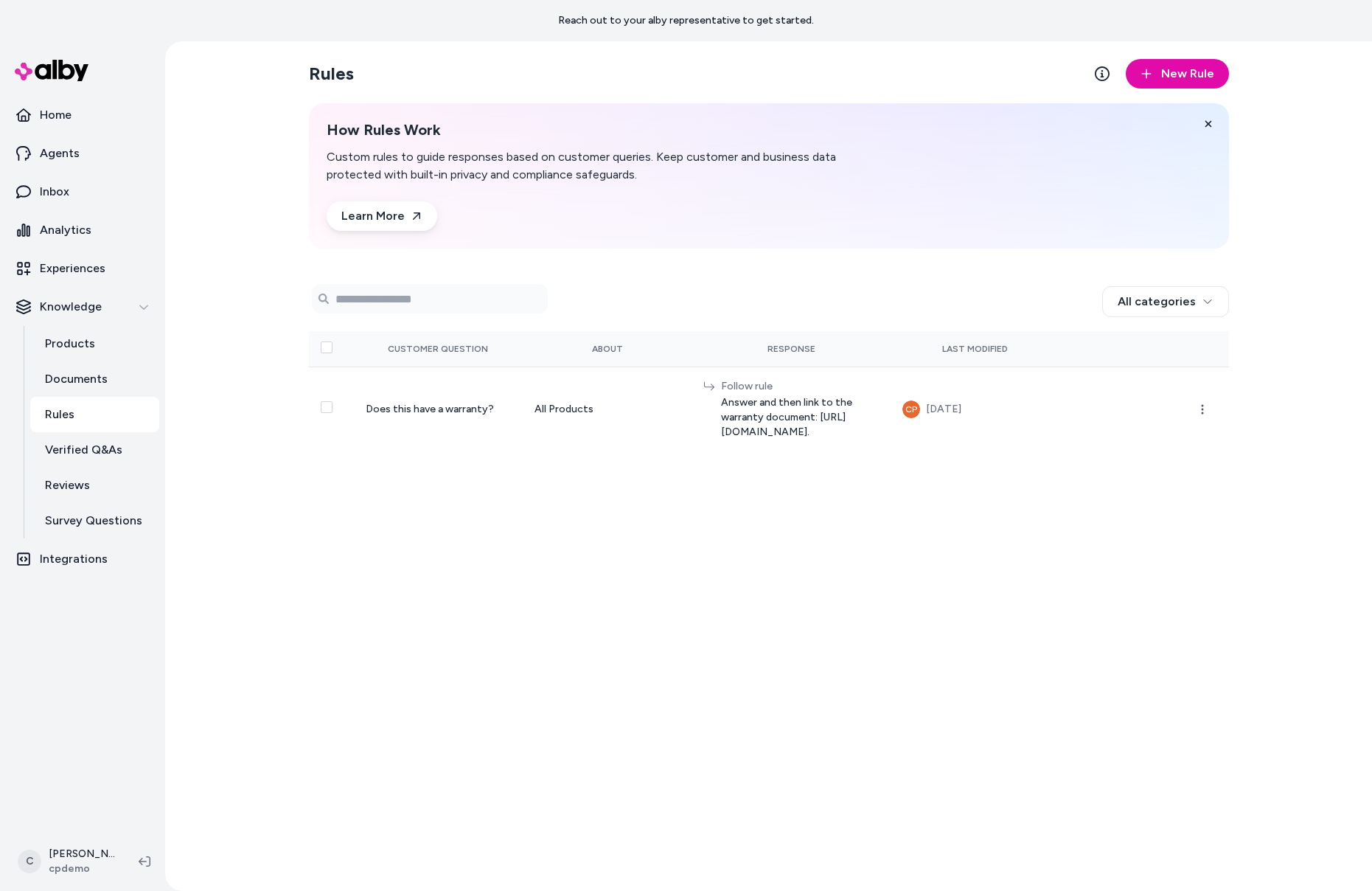
click at [398, 563] on div "Rules New Rule How Rules Work Custom rules to guide responses based on customer…" at bounding box center [769, 465] width 944 height 850
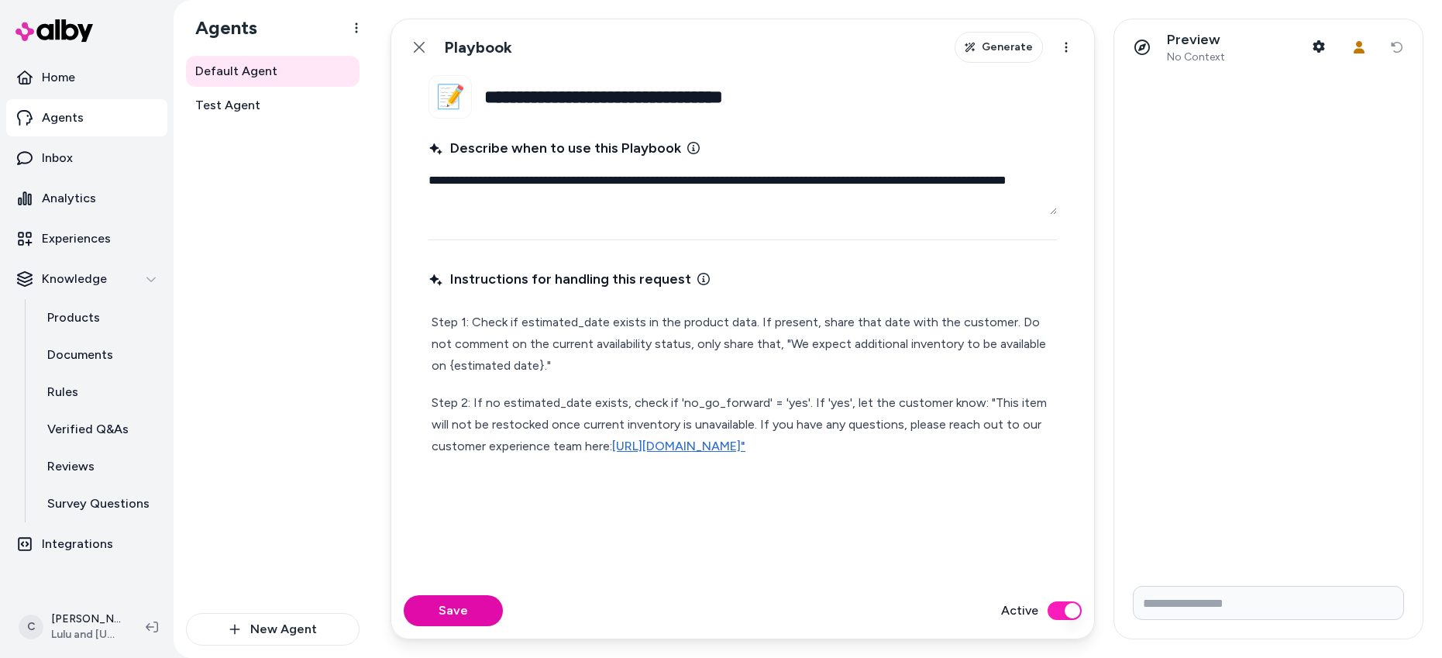
click at [670, 374] on div "Step 1: Check if estimated_date exists in the product data. If present, share t…" at bounding box center [743, 384] width 629 height 152
click at [679, 363] on p "Step 1: Check if estimated_date exists in the product data. If present, share t…" at bounding box center [743, 344] width 622 height 65
click at [414, 57] on button "Back" at bounding box center [419, 47] width 31 height 31
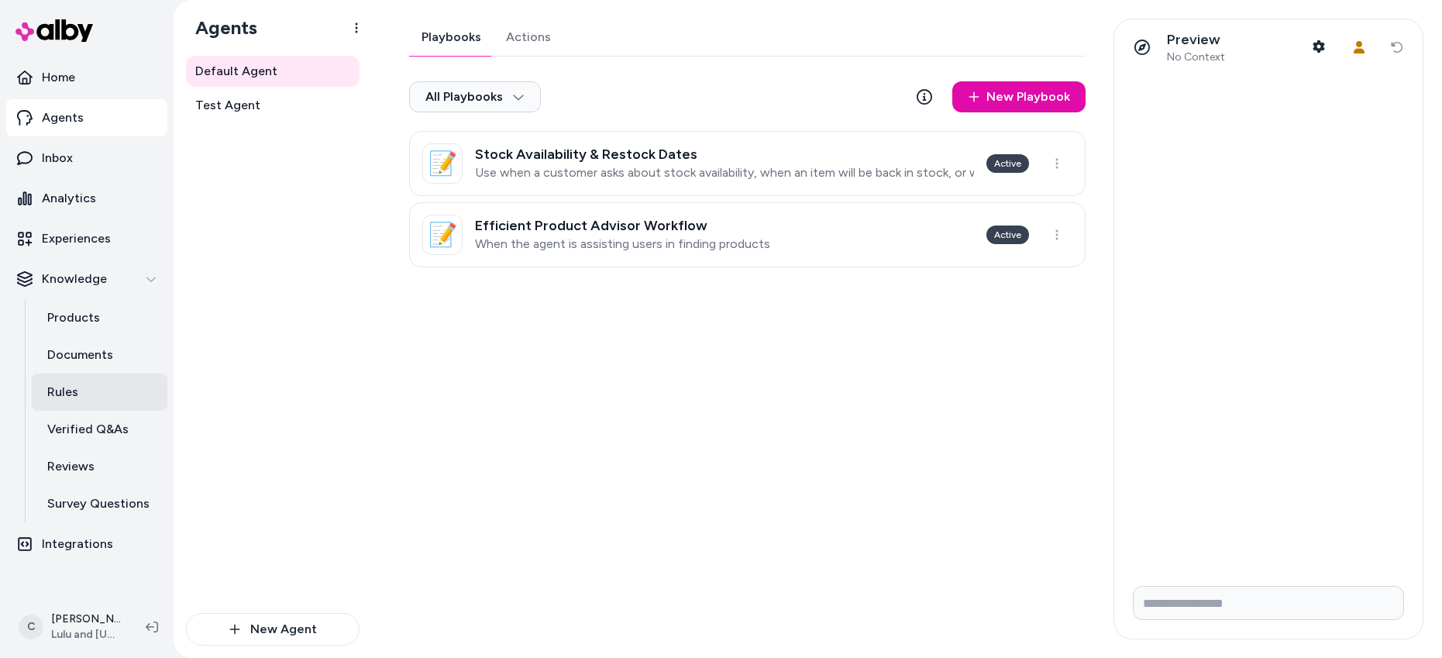
click at [104, 389] on link "Rules" at bounding box center [100, 392] width 136 height 37
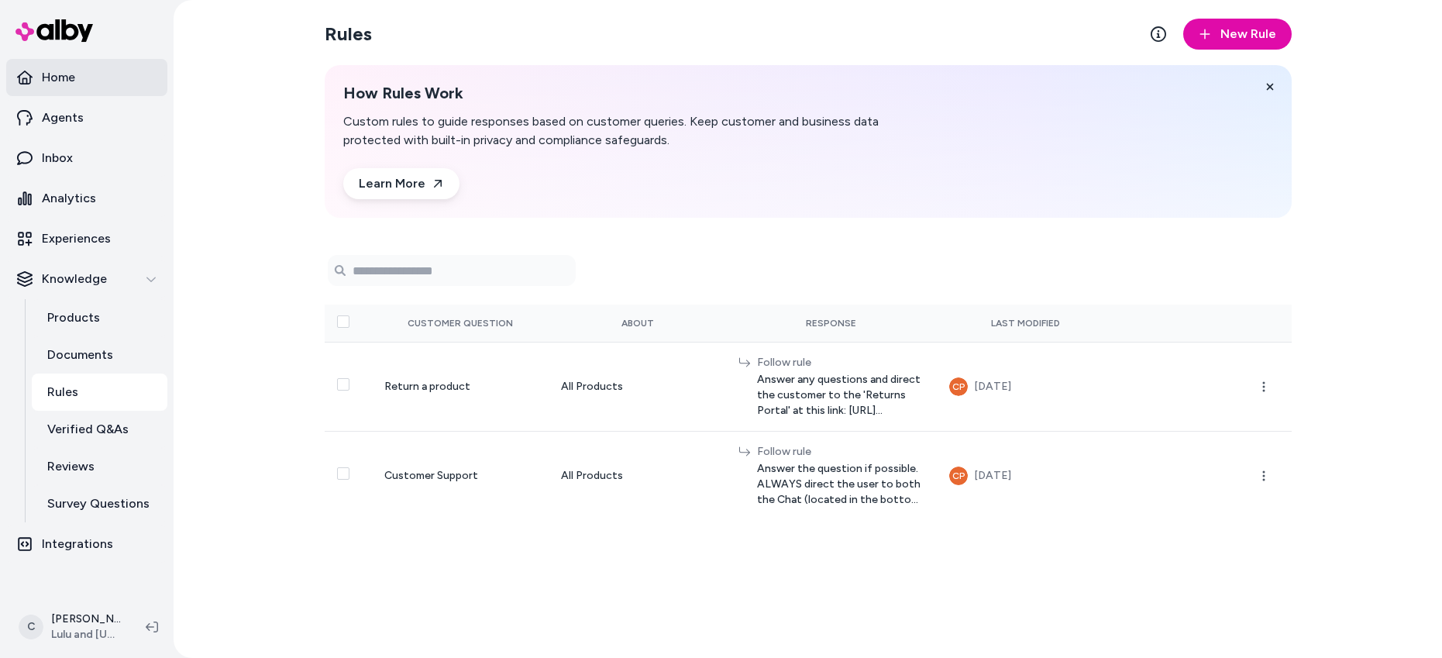
click at [95, 95] on link "Home" at bounding box center [86, 77] width 161 height 37
click at [94, 113] on link "Agents" at bounding box center [86, 117] width 161 height 37
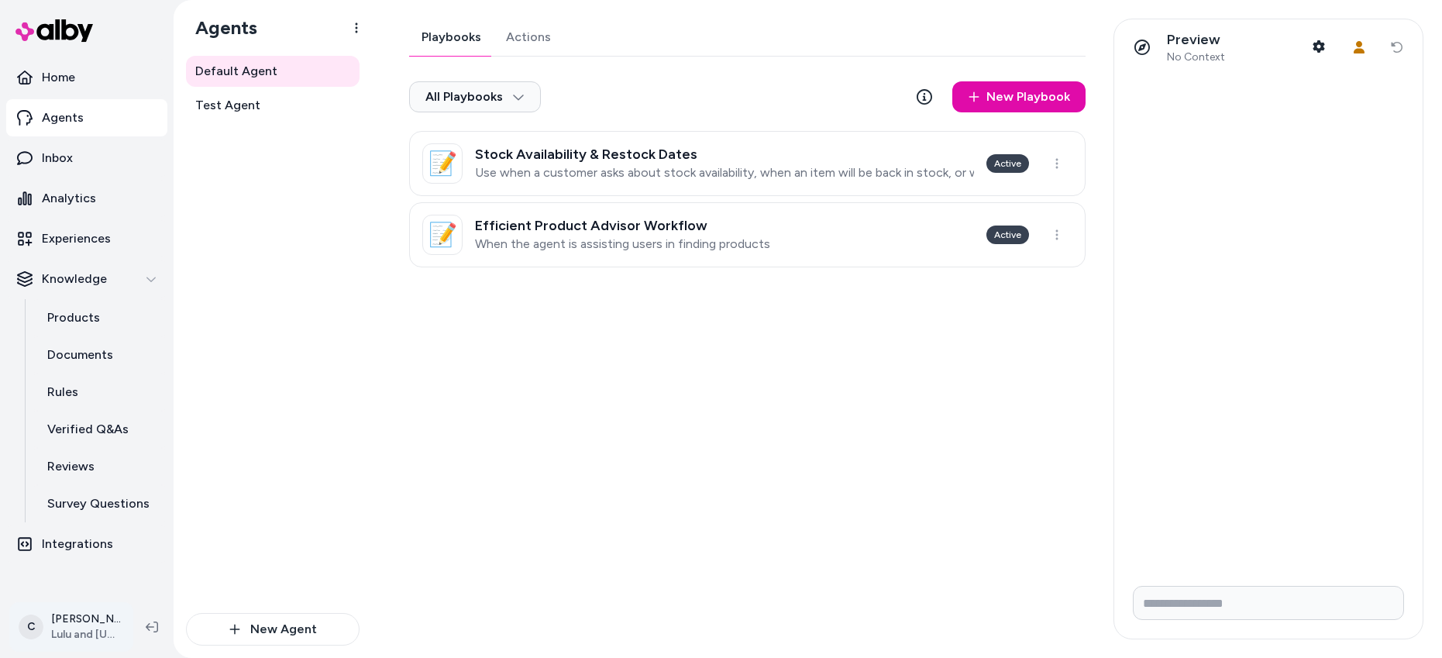
click at [90, 624] on html "Home Agents Inbox Analytics Experiences Knowledge Products Documents Rules Veri…" at bounding box center [721, 329] width 1442 height 658
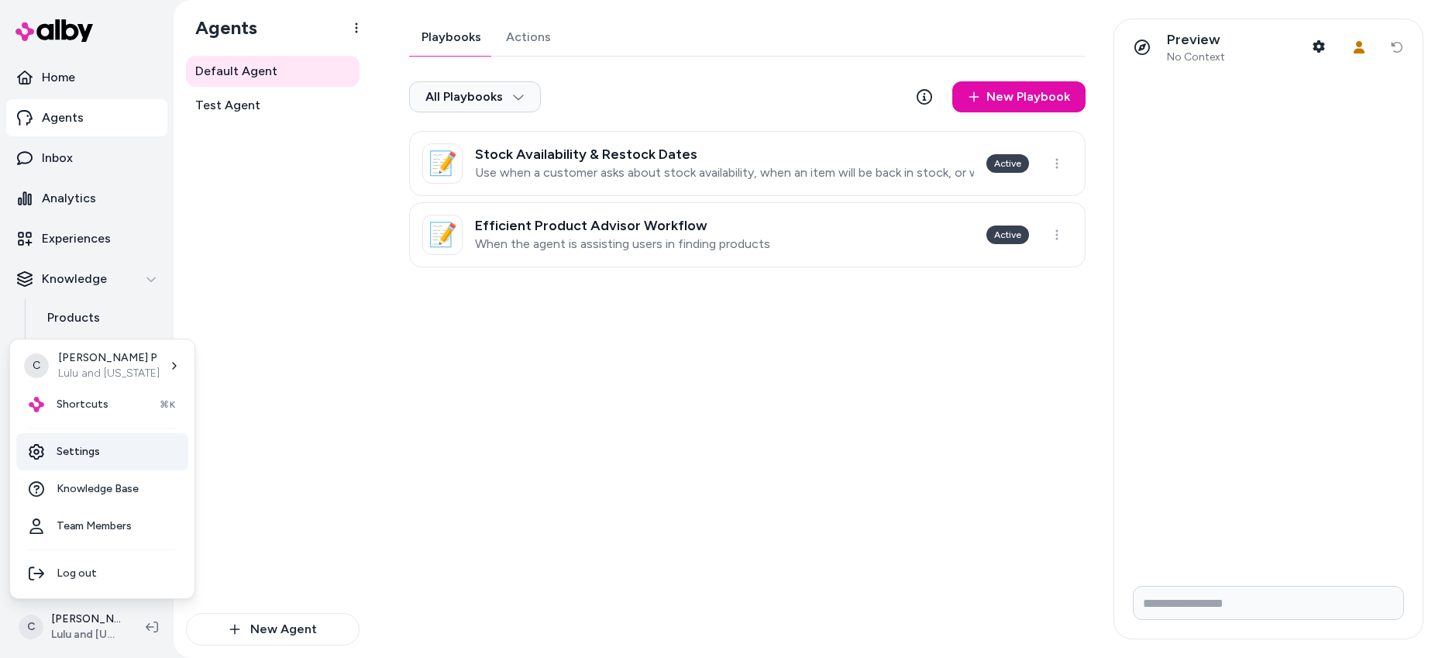
click at [115, 451] on link "Settings" at bounding box center [102, 451] width 172 height 37
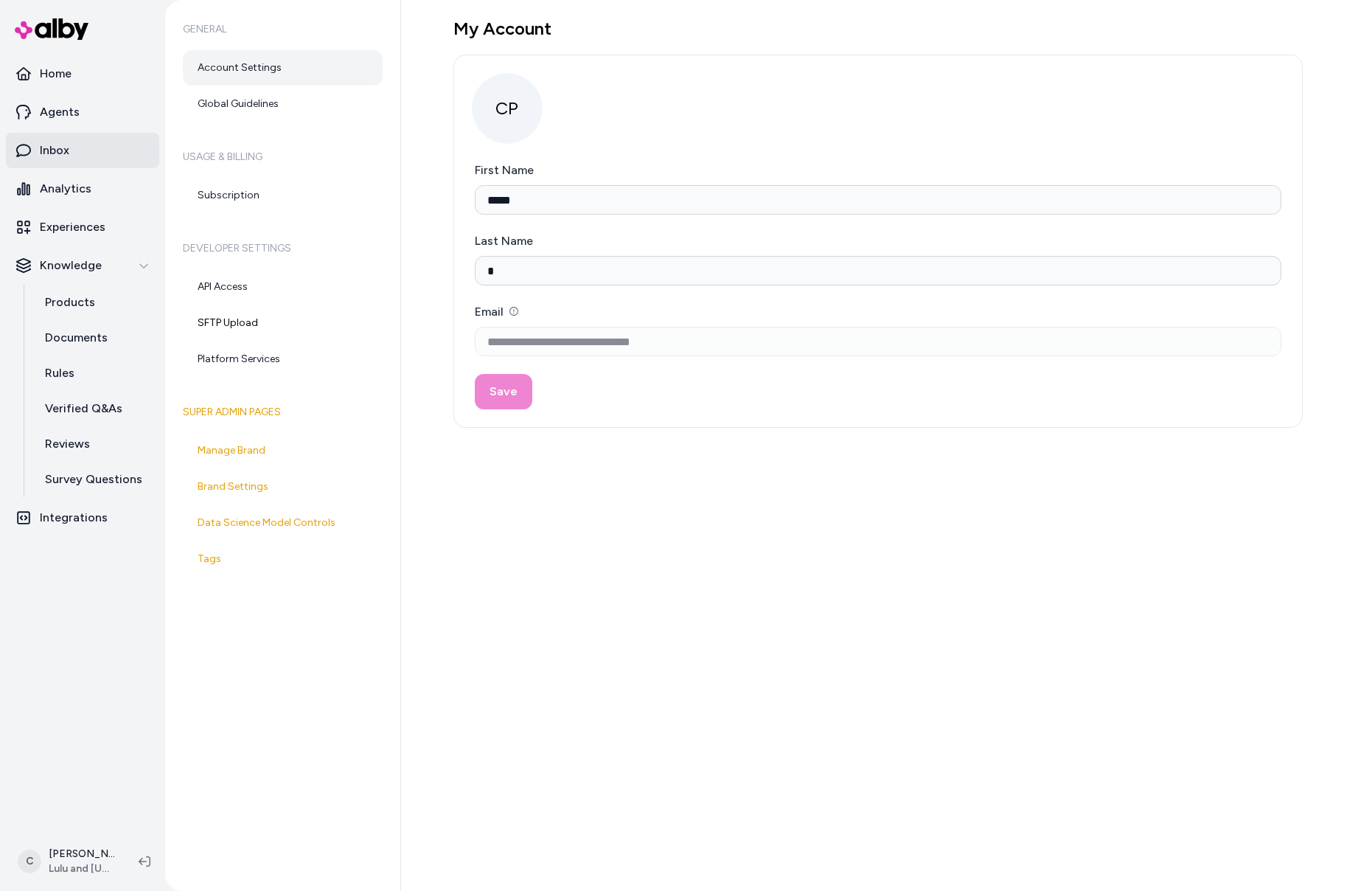
click at [69, 152] on link "Inbox" at bounding box center [82, 149] width 153 height 35
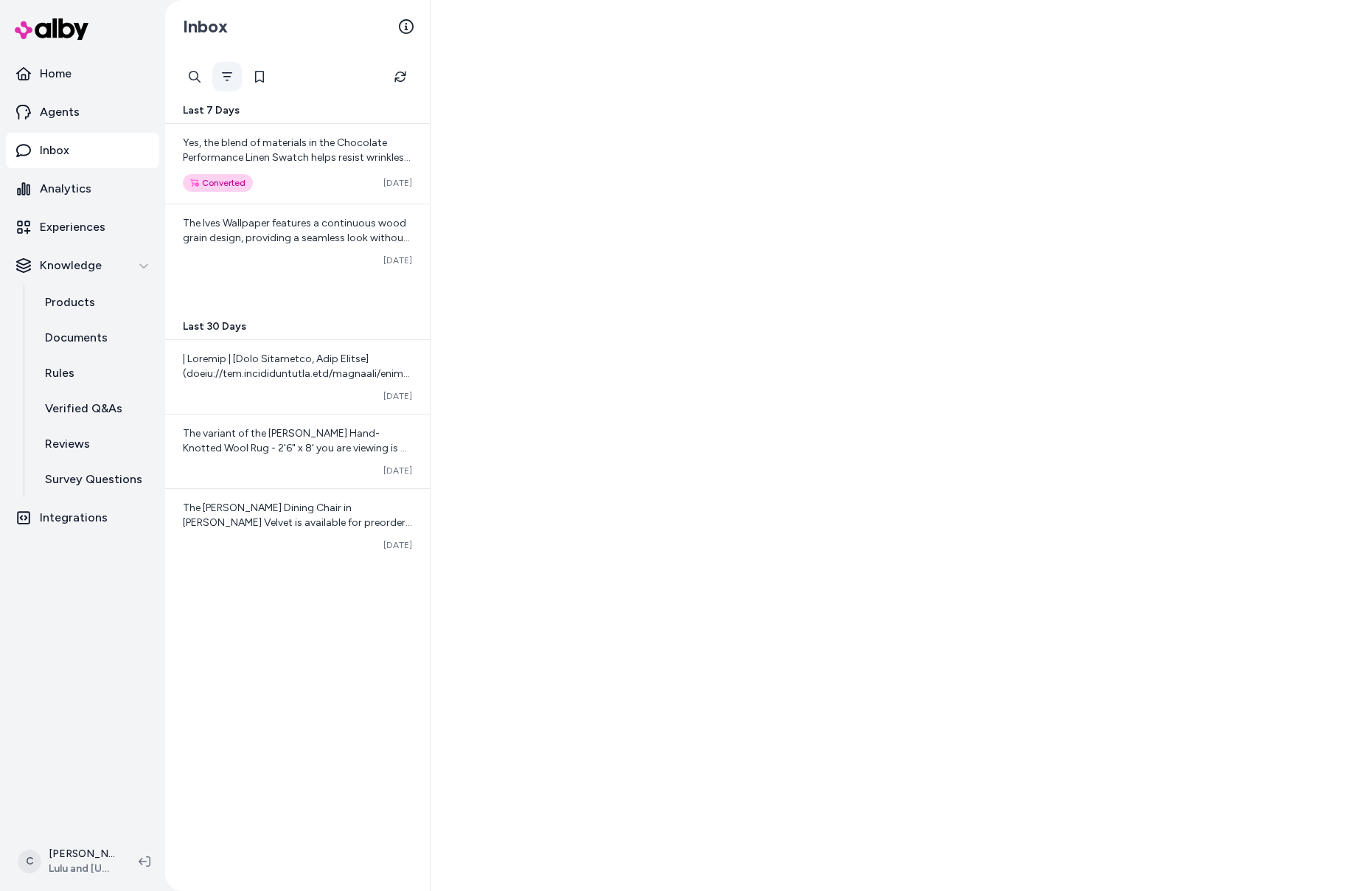
click at [227, 77] on icon "Filter" at bounding box center [226, 76] width 11 height 11
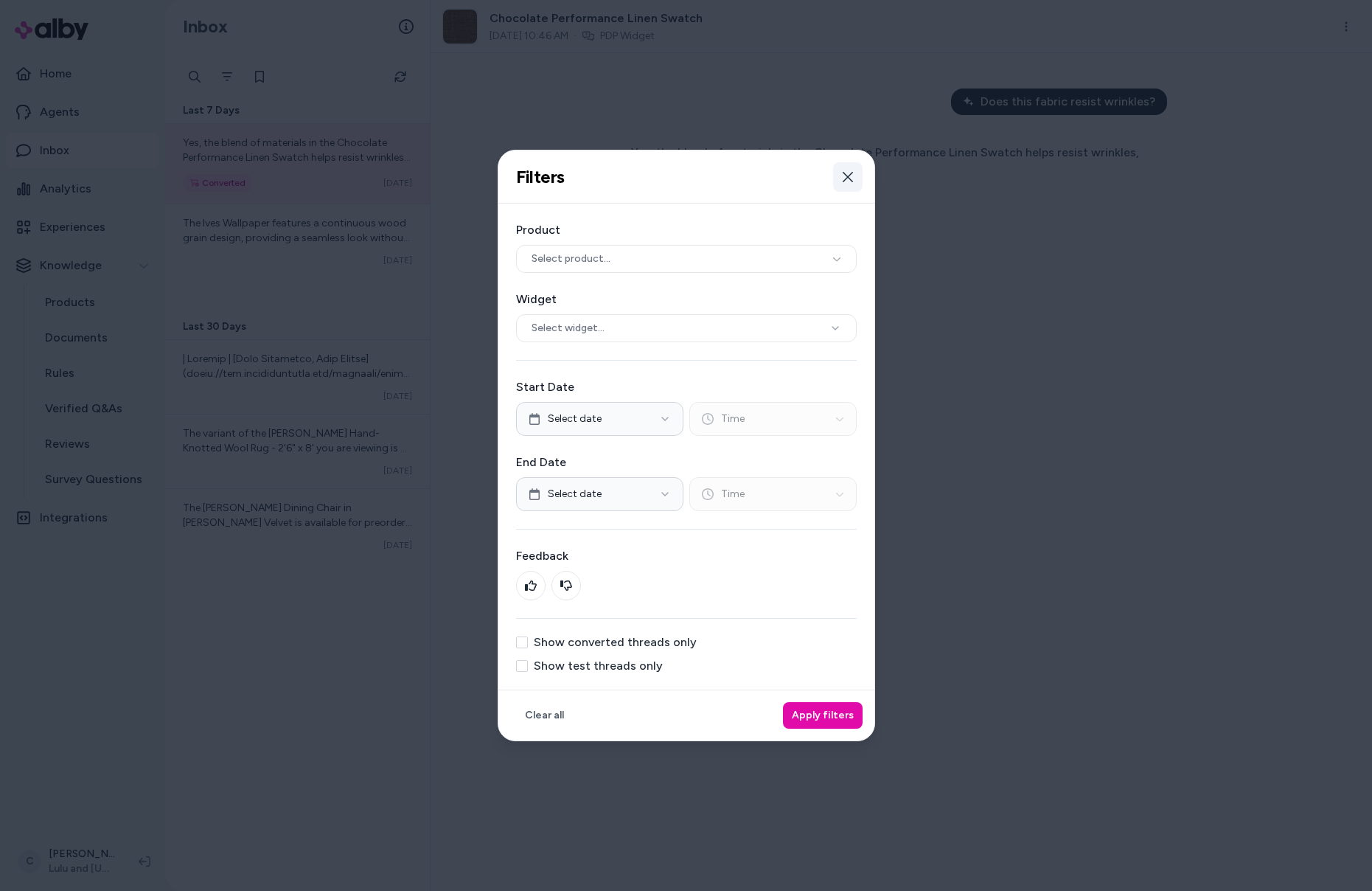
click at [847, 176] on icon "button" at bounding box center [848, 177] width 10 height 10
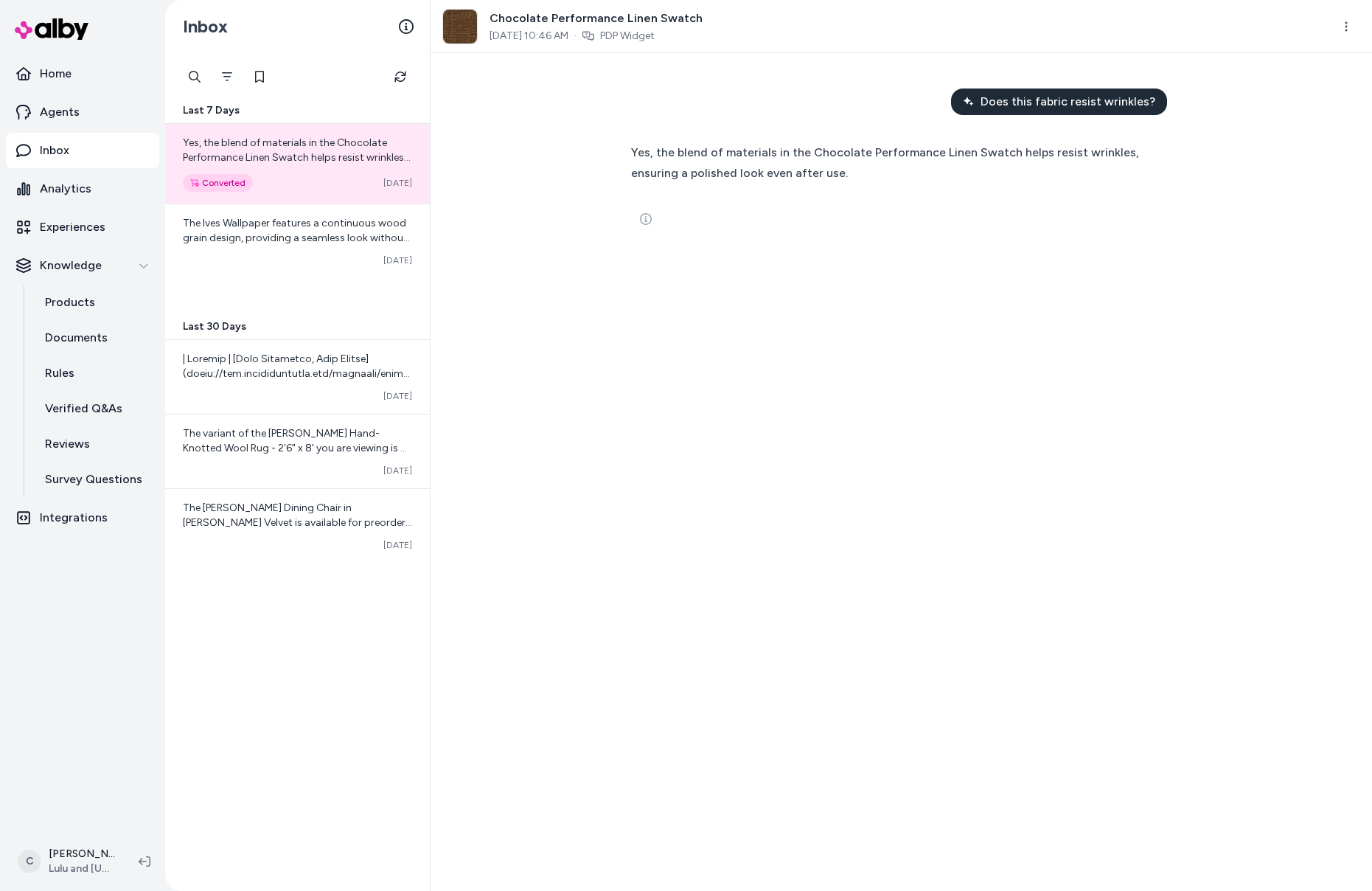
click at [811, 322] on div "Does this fabric resist wrinkles? Yes, the blend of materials in the Chocolate …" at bounding box center [902, 472] width 942 height 838
click at [928, 363] on div "Does this fabric resist wrinkles? Yes, the blend of materials in the Chocolate …" at bounding box center [902, 472] width 942 height 838
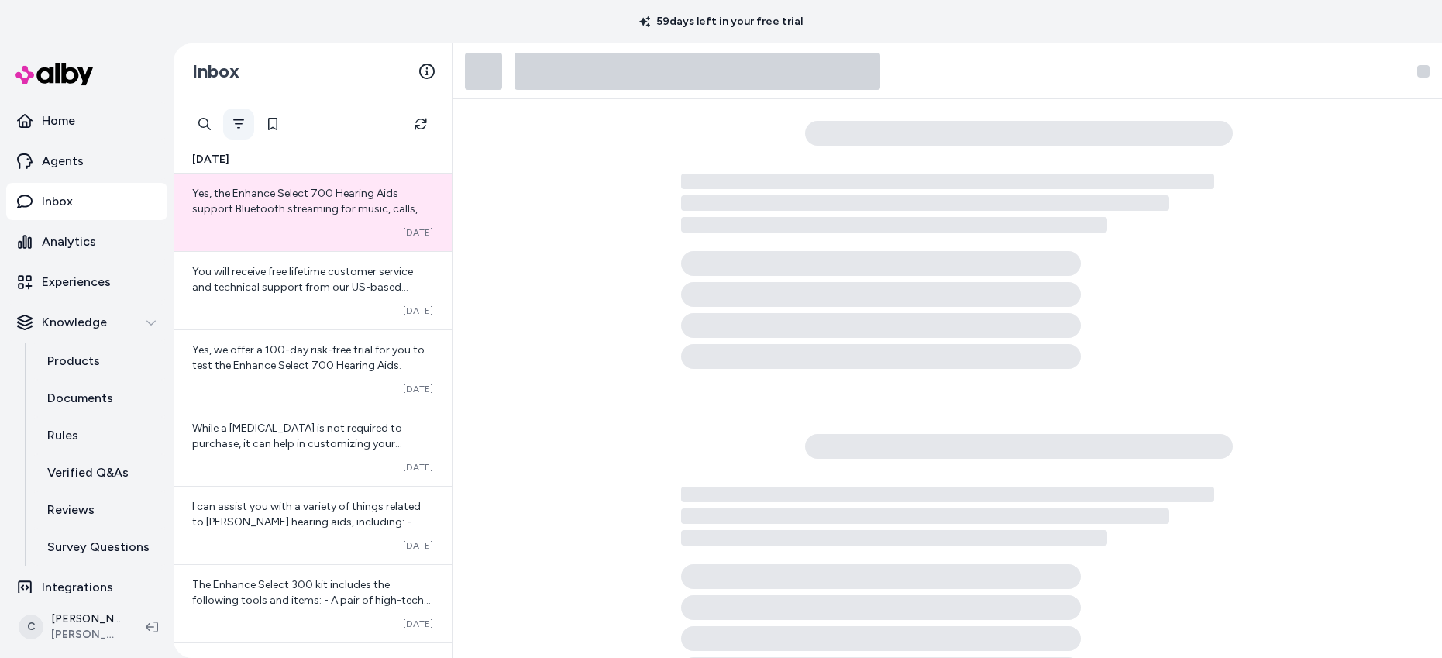
click at [236, 119] on icon "Filter" at bounding box center [238, 124] width 12 height 12
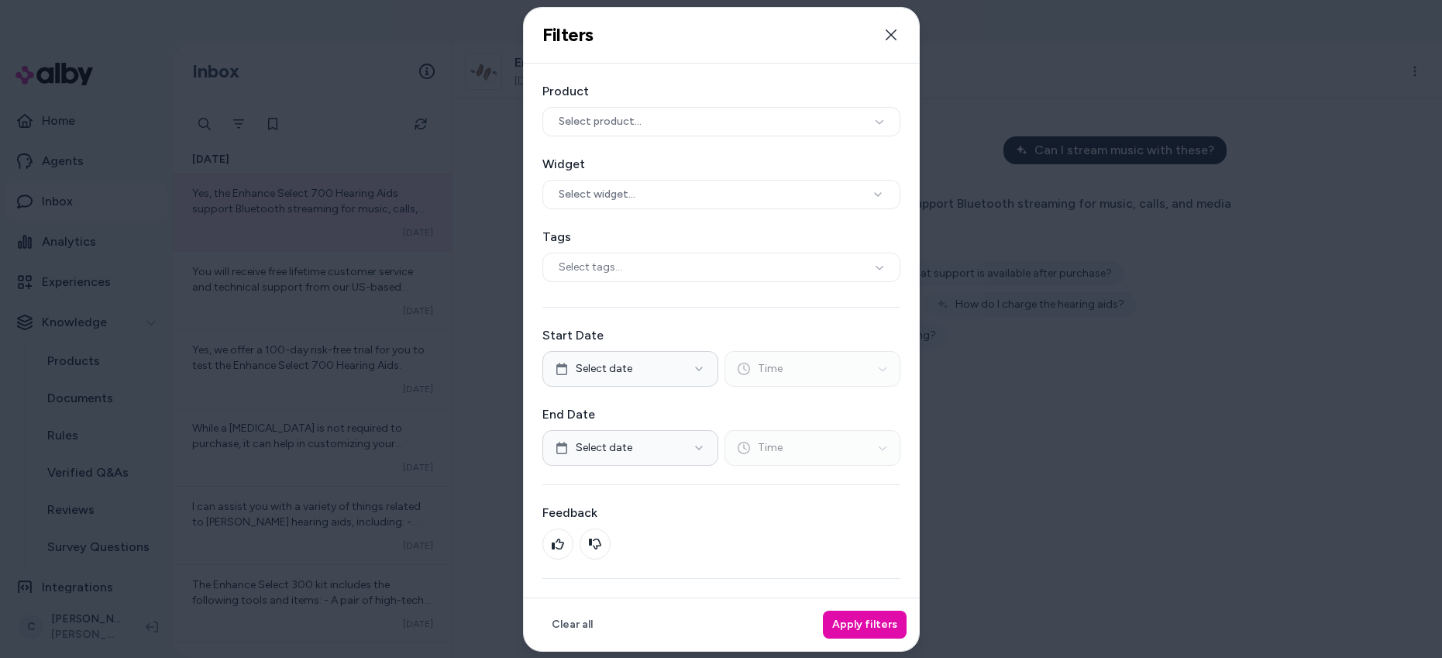
click at [801, 289] on div "Product Select product... Widget Select widget... Tags Select tags... Start Dat…" at bounding box center [721, 358] width 395 height 590
click at [876, 38] on button "Close" at bounding box center [891, 34] width 31 height 31
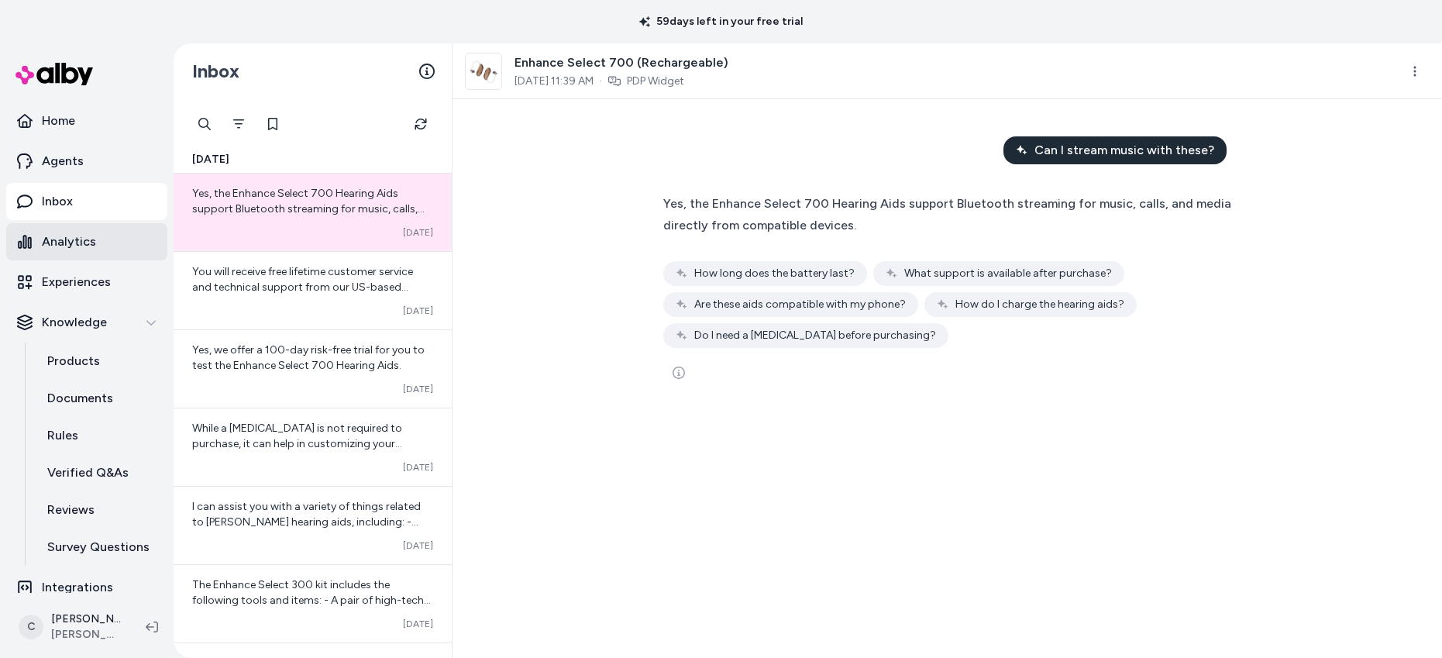
click at [102, 257] on link "Analytics" at bounding box center [86, 241] width 161 height 37
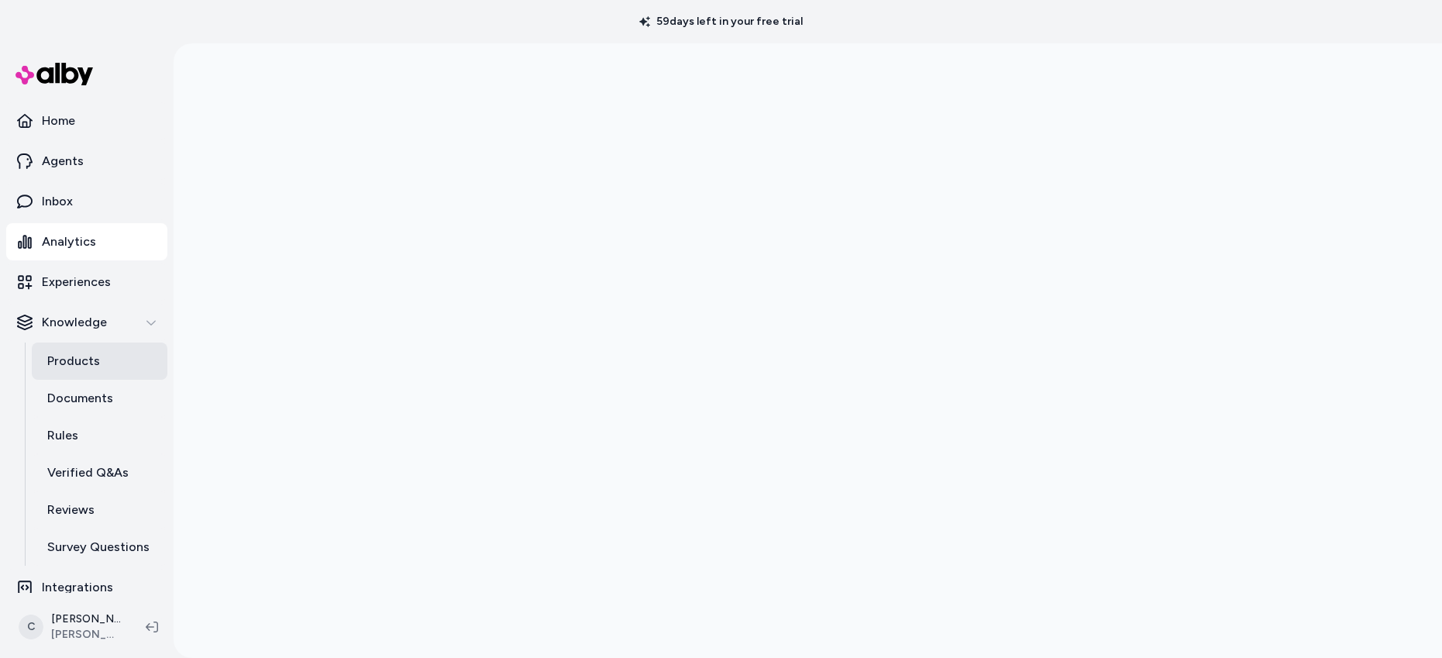
click at [112, 355] on link "Products" at bounding box center [100, 361] width 136 height 37
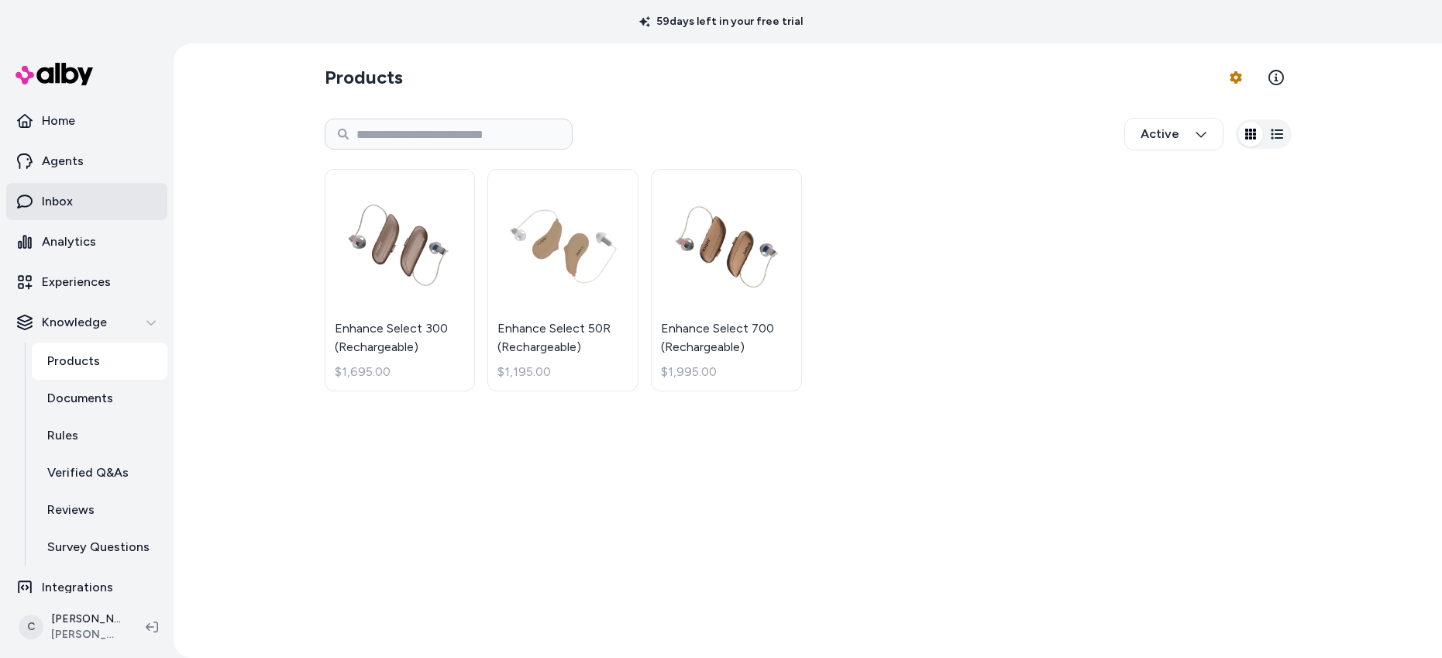
click at [68, 210] on p "Inbox" at bounding box center [57, 201] width 31 height 19
click at [99, 245] on link "Analytics" at bounding box center [86, 241] width 161 height 37
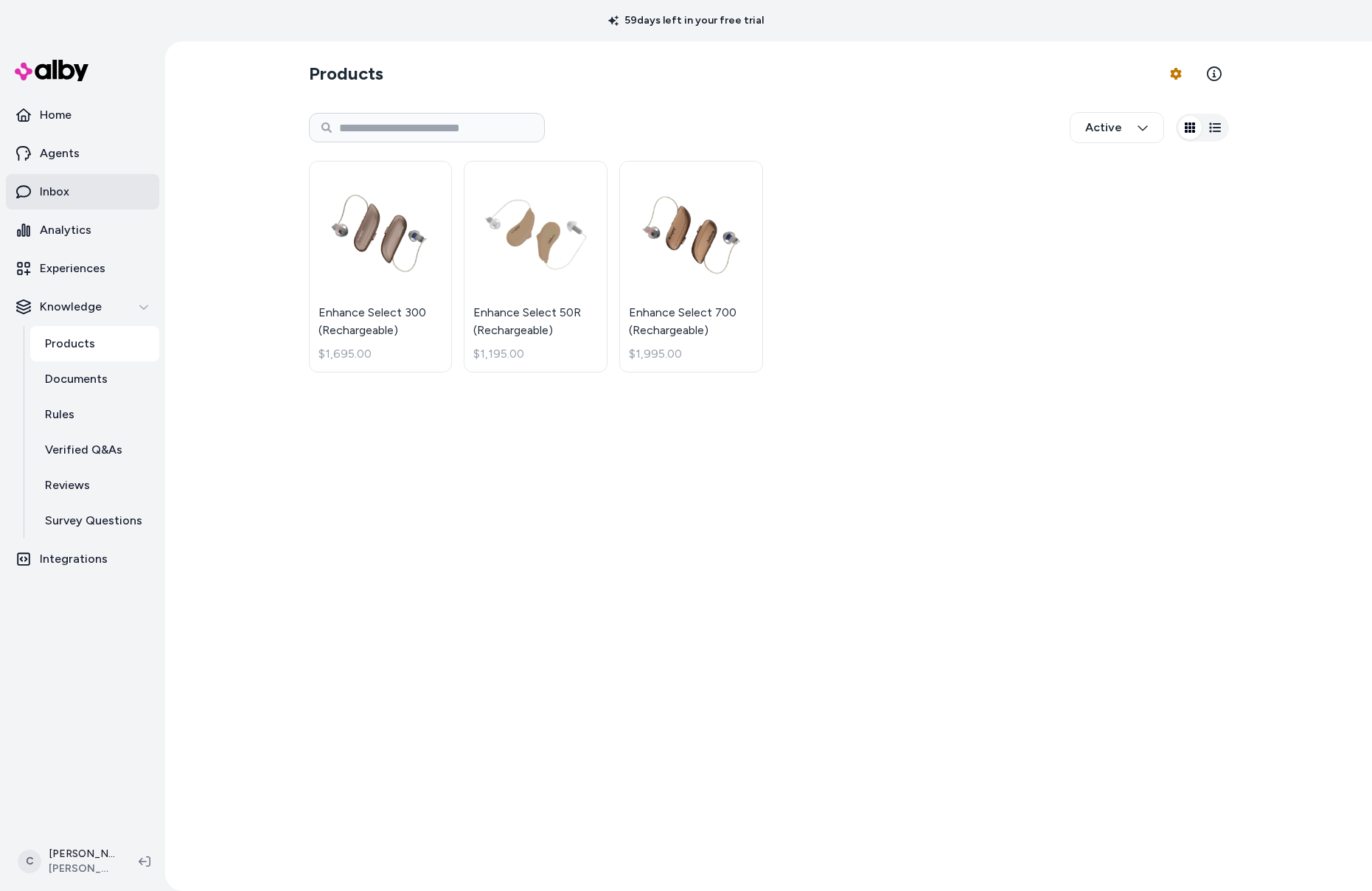
click at [71, 180] on link "Inbox" at bounding box center [82, 191] width 153 height 35
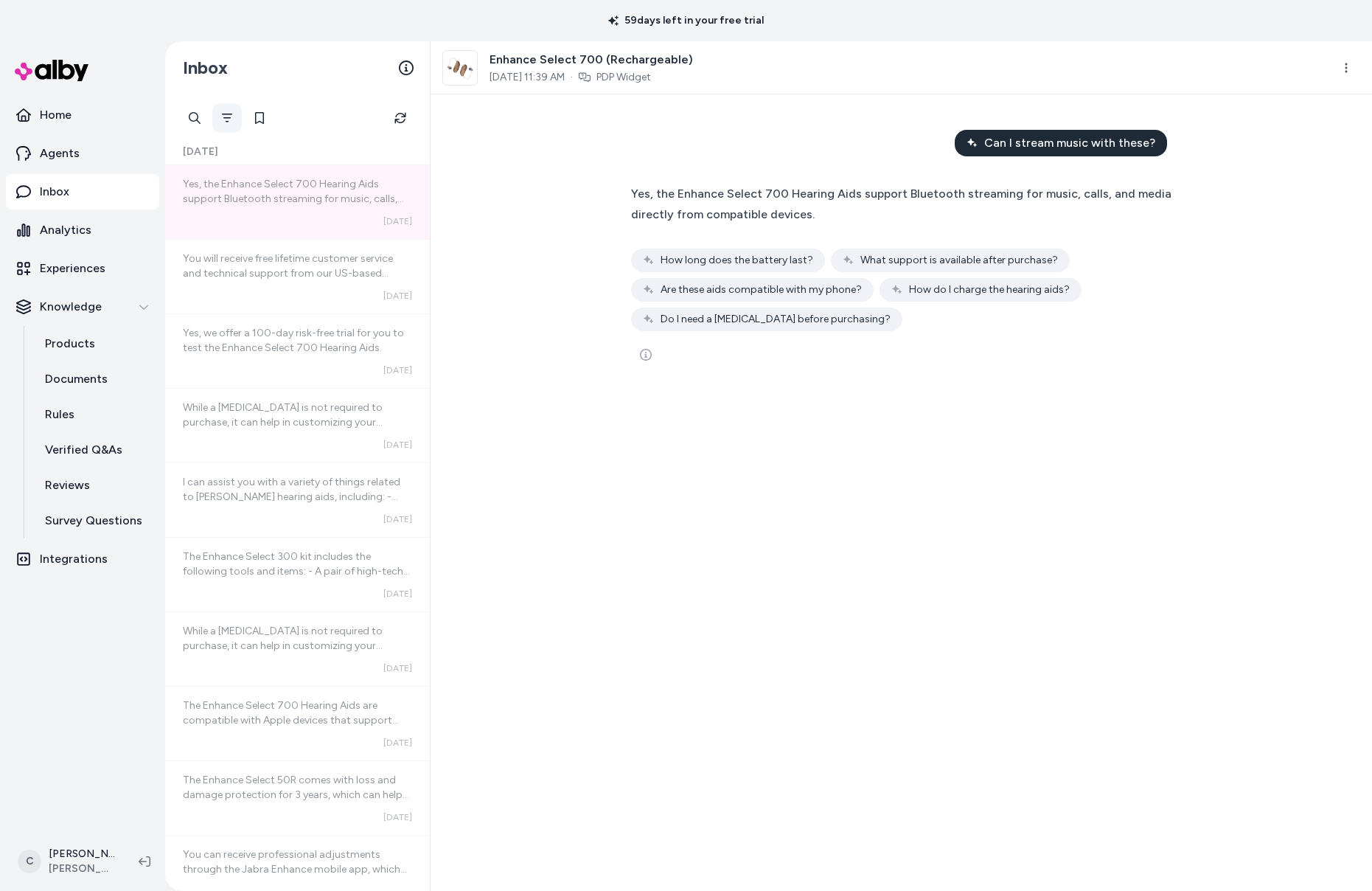
click at [226, 119] on icon "Filter" at bounding box center [226, 118] width 11 height 11
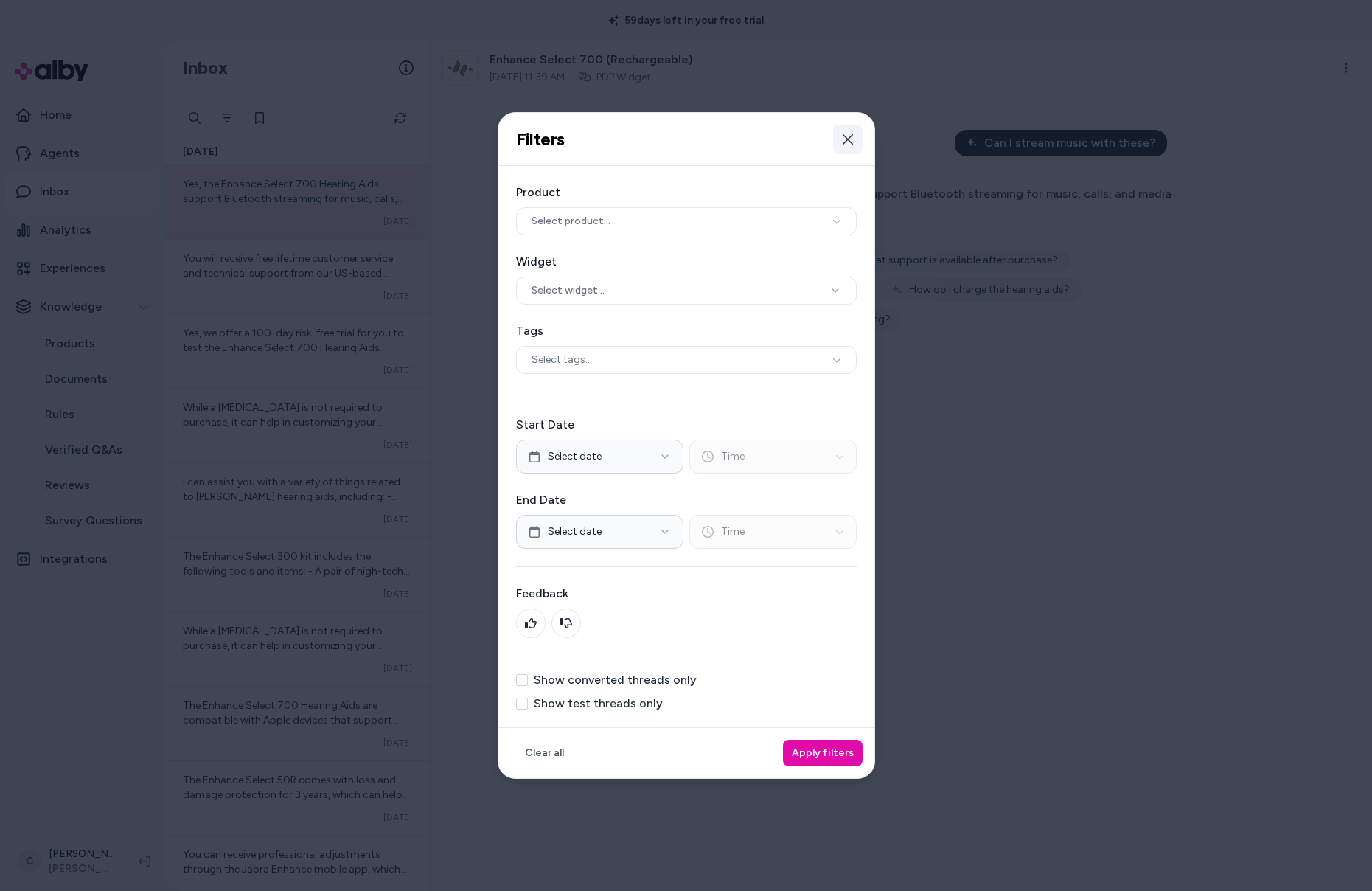
click at [853, 139] on icon "button" at bounding box center [848, 139] width 11 height 11
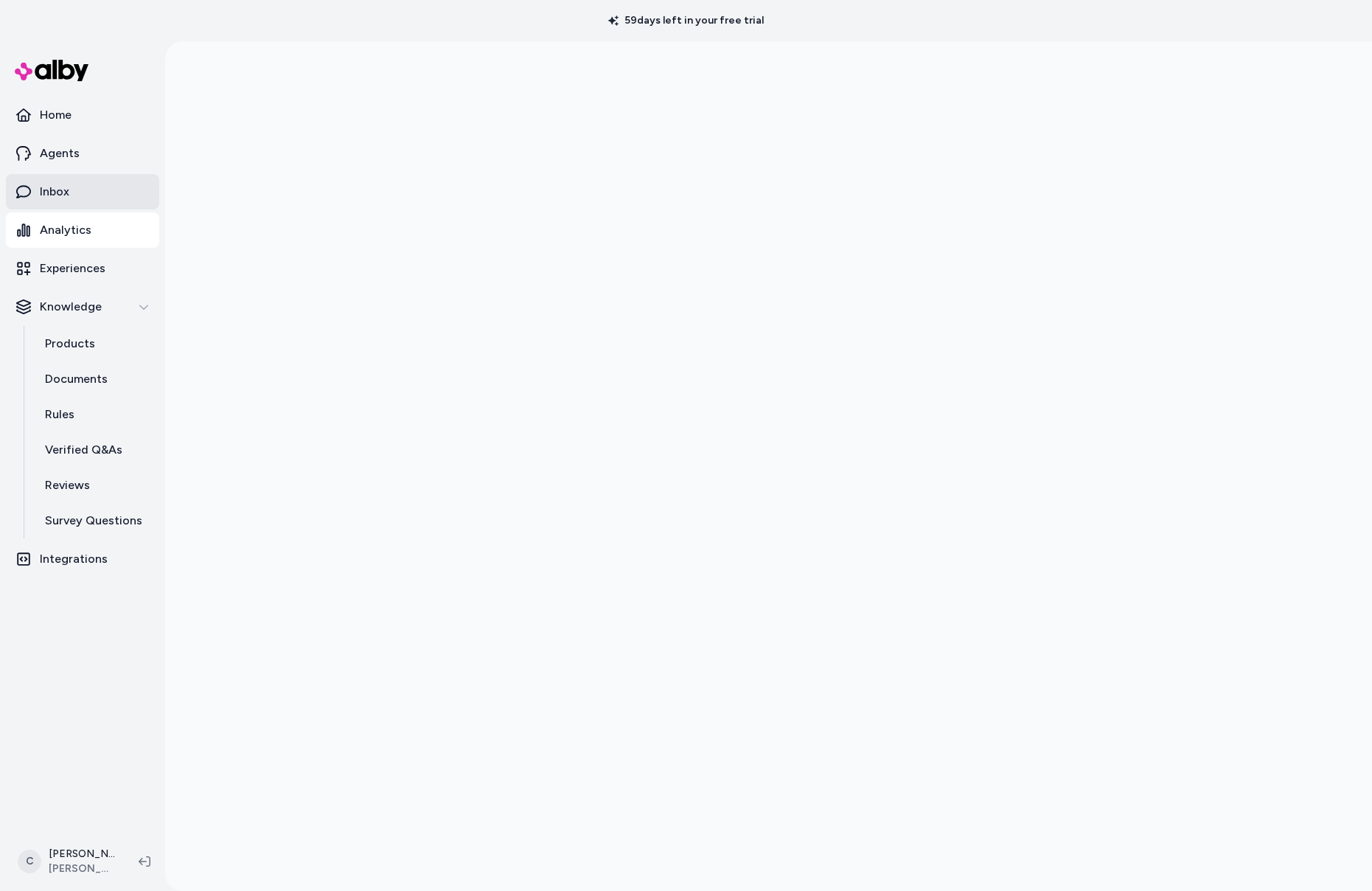
click at [97, 182] on link "Inbox" at bounding box center [82, 191] width 153 height 35
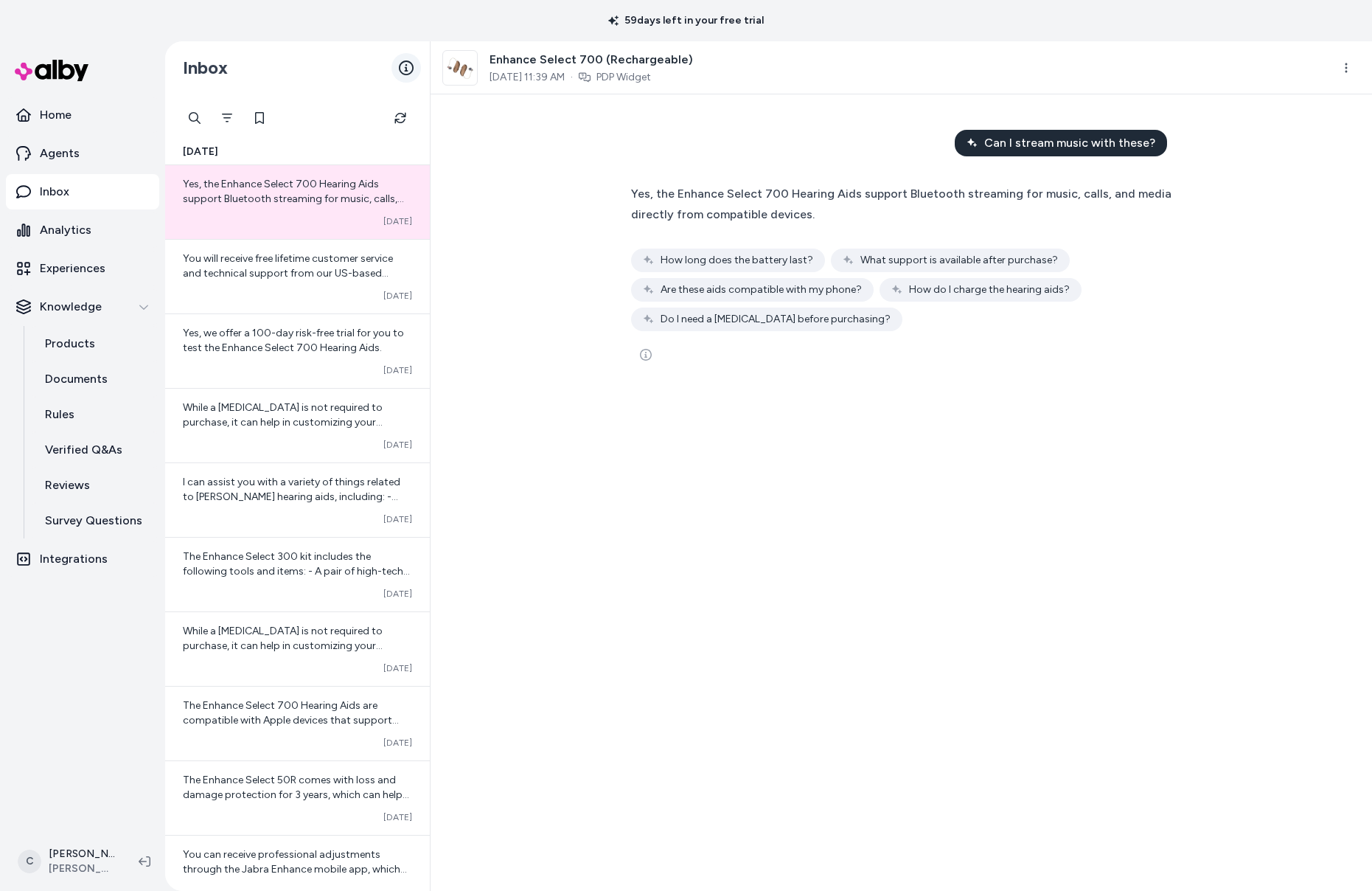
click at [402, 67] on icon at bounding box center [405, 68] width 14 height 14
click at [607, 568] on div "Can I stream music with these? Yes, the Enhance Select 700 Hearing Aids support…" at bounding box center [902, 492] width 942 height 797
drag, startPoint x: 565, startPoint y: 668, endPoint x: 601, endPoint y: 657, distance: 37.6
click at [575, 625] on div "Can I stream music with these? Yes, the Enhance Select 700 Hearing Aids support…" at bounding box center [902, 492] width 942 height 797
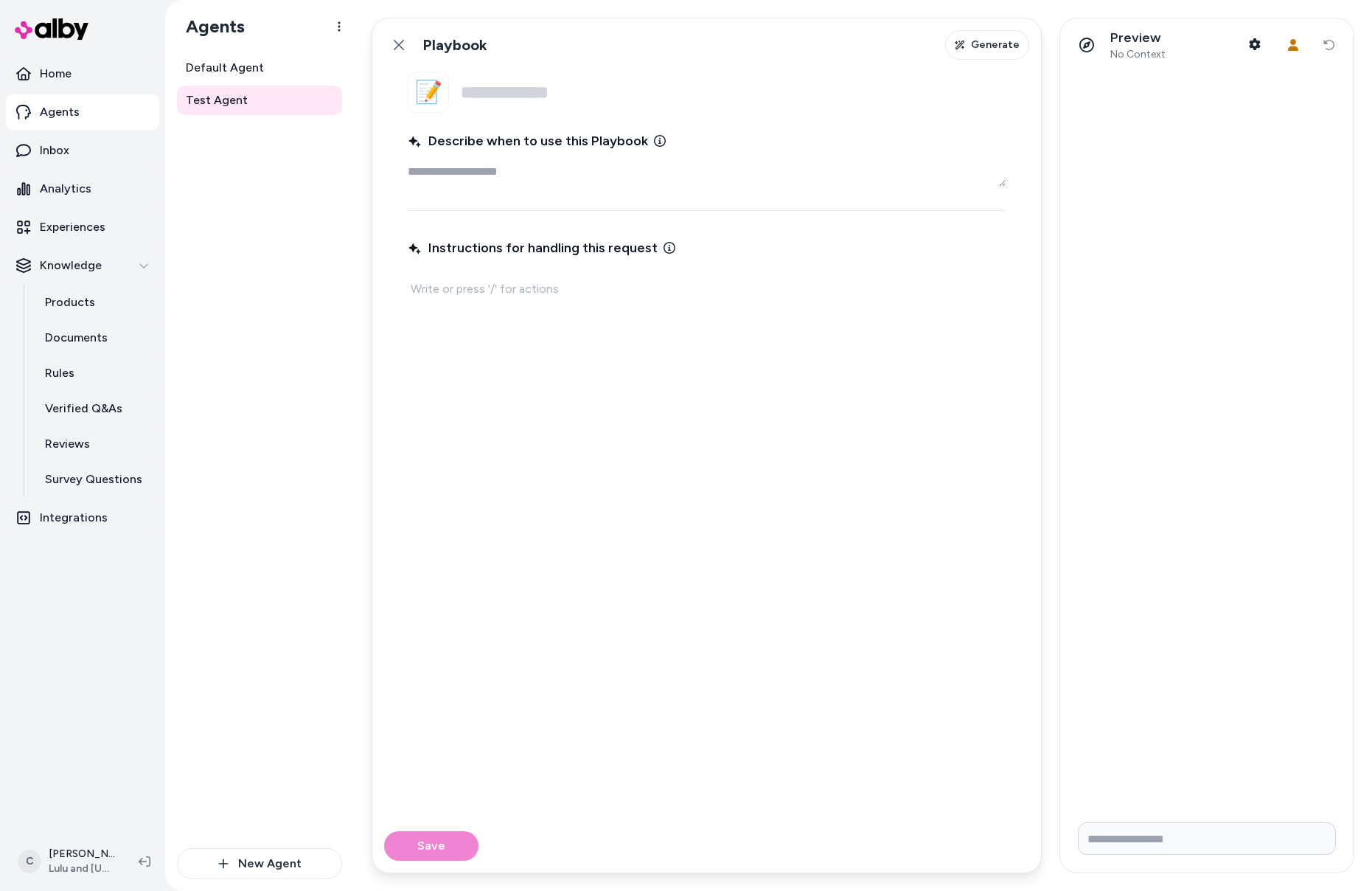
click at [715, 423] on div "Instructions for handling this request" at bounding box center [707, 518] width 598 height 567
